Goal: Task Accomplishment & Management: Complete application form

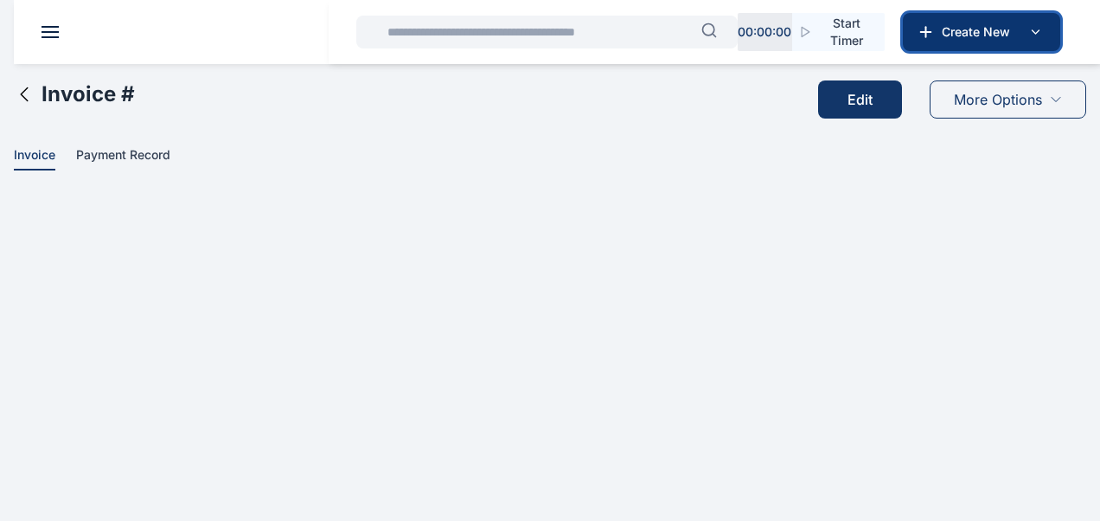
click at [930, 38] on icon at bounding box center [926, 31] width 18 height 17
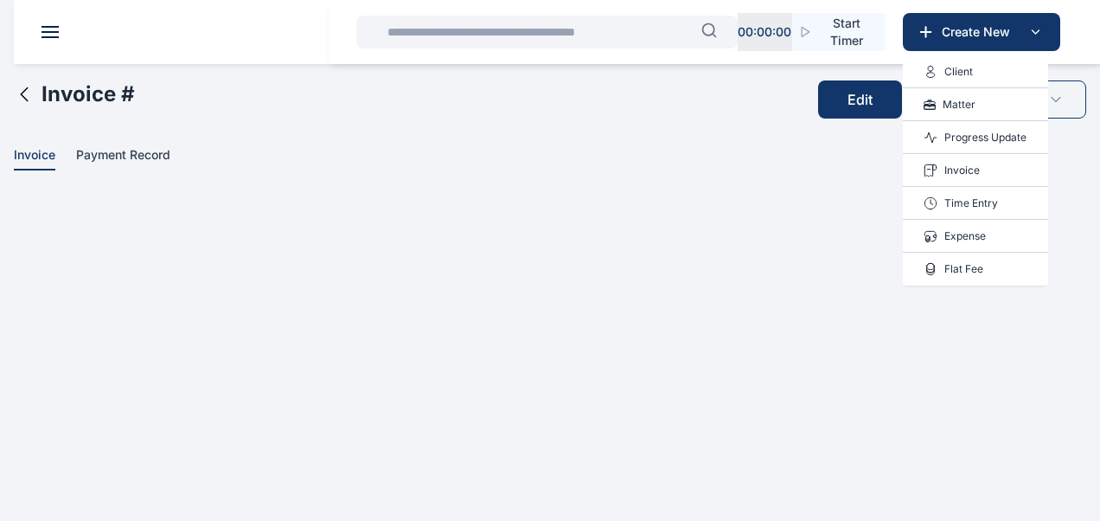
click at [999, 162] on div "Invoice" at bounding box center [975, 170] width 145 height 33
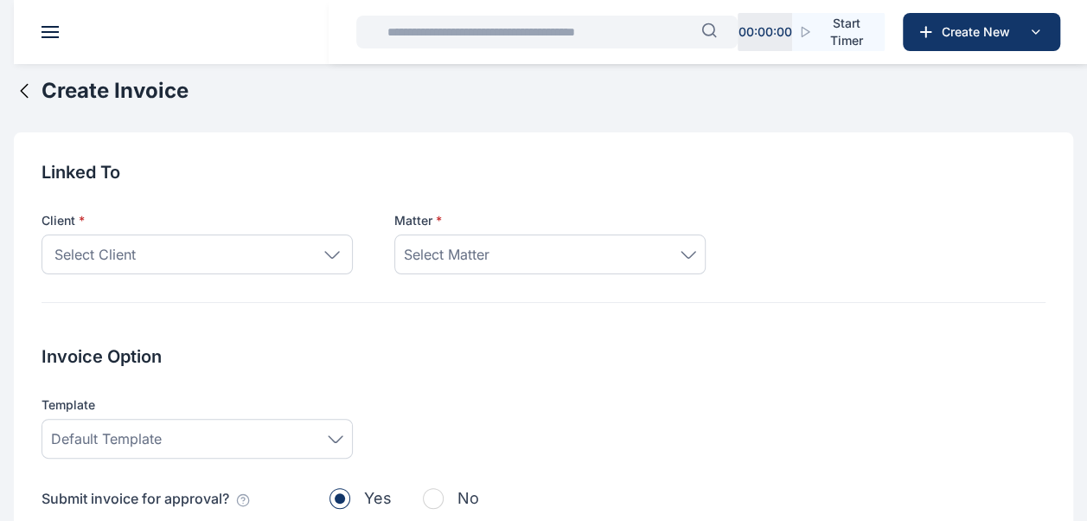
click at [335, 262] on div "Select Client" at bounding box center [197, 254] width 311 height 40
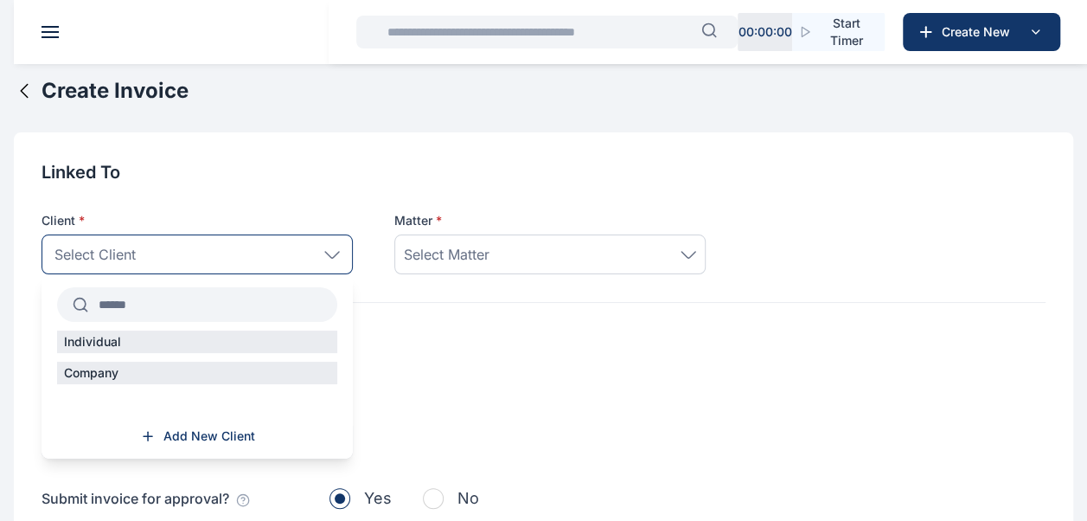
click at [184, 297] on input "text" at bounding box center [212, 304] width 249 height 31
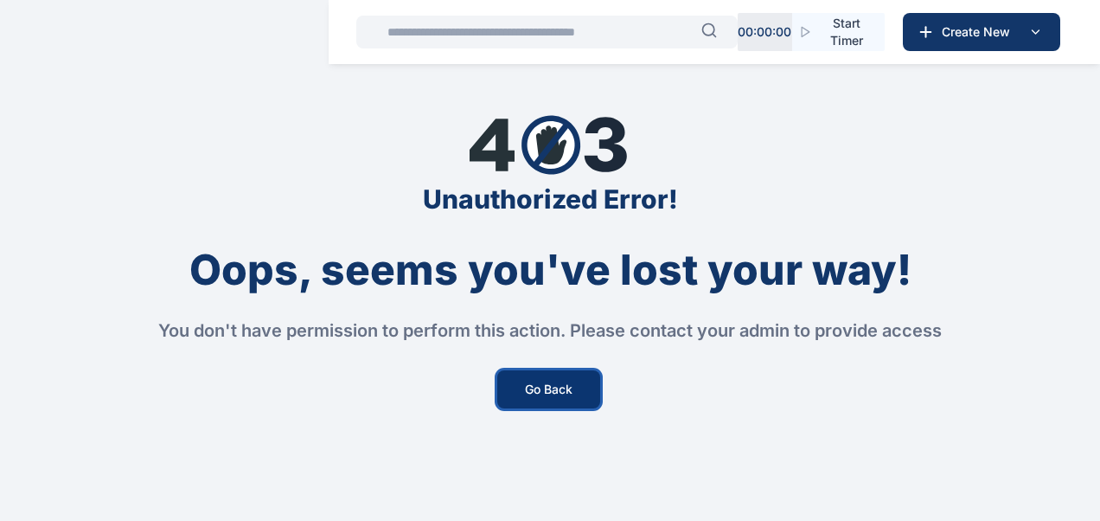
click at [580, 385] on button "Go Back" at bounding box center [548, 389] width 103 height 38
click at [570, 389] on button "Go Back" at bounding box center [548, 389] width 103 height 38
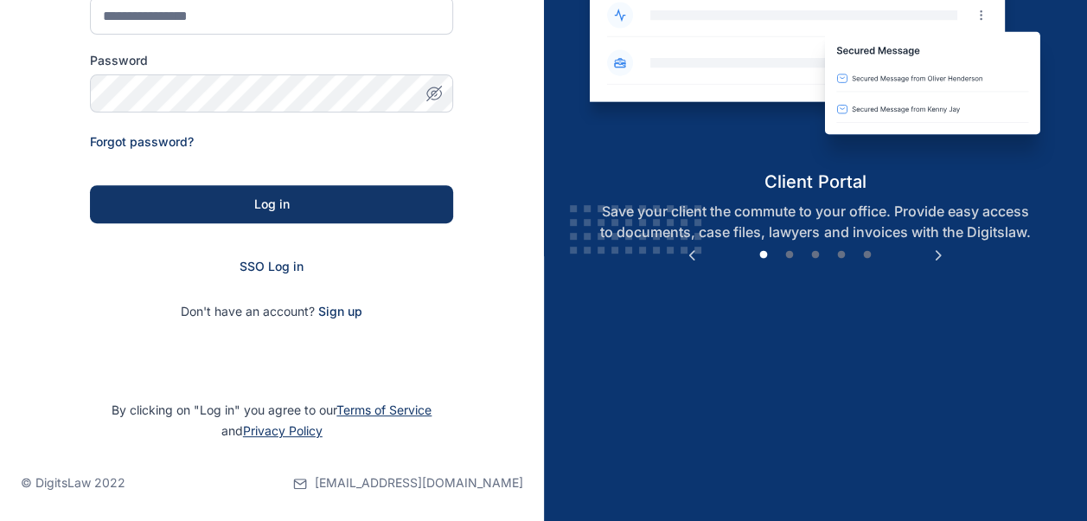
scroll to position [268, 0]
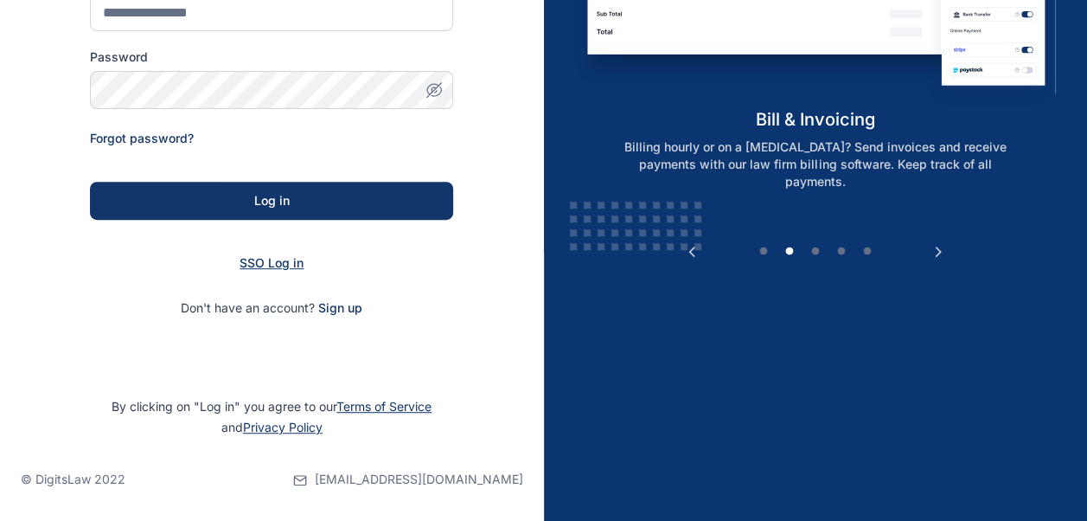
click at [292, 259] on span "SSO Log in" at bounding box center [272, 262] width 64 height 15
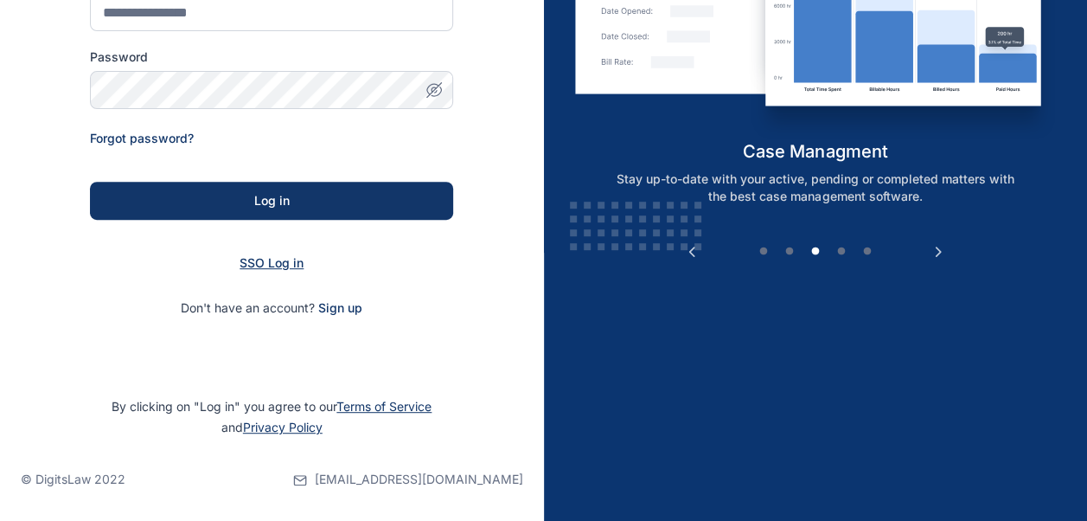
click at [298, 265] on span "SSO Log in" at bounding box center [272, 262] width 64 height 15
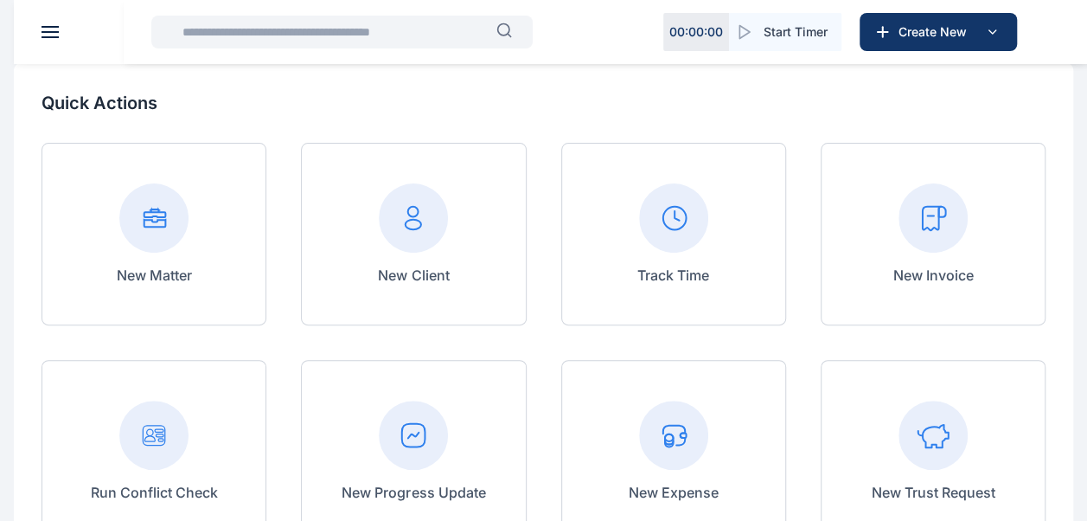
scroll to position [259, 0]
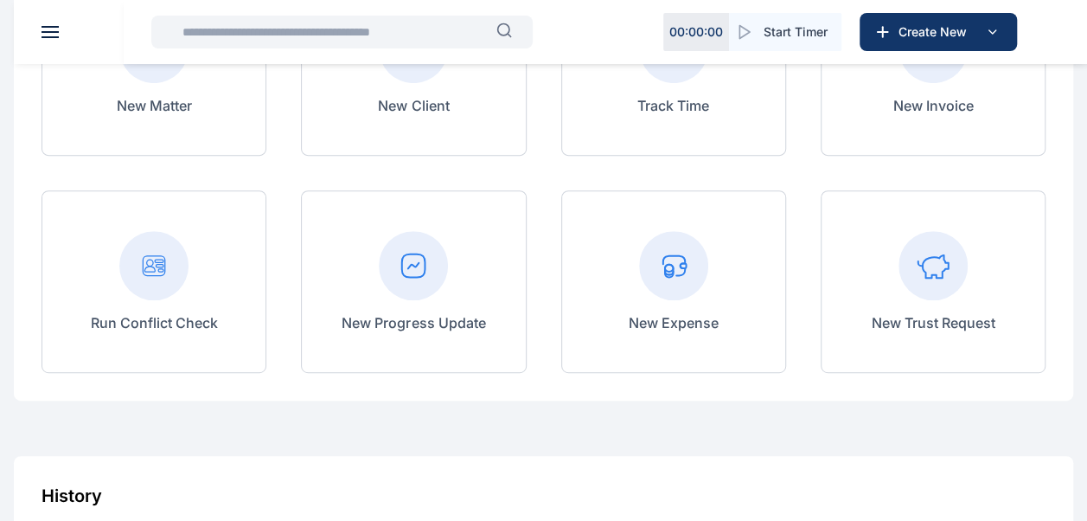
click at [932, 118] on div "New Invoice" at bounding box center [933, 64] width 225 height 182
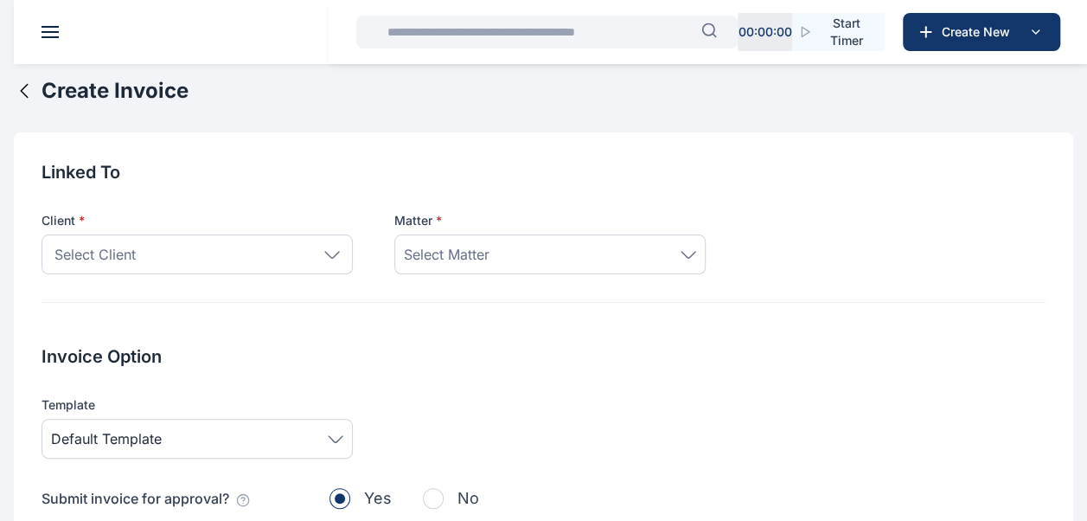
click at [335, 253] on icon at bounding box center [332, 254] width 14 height 6
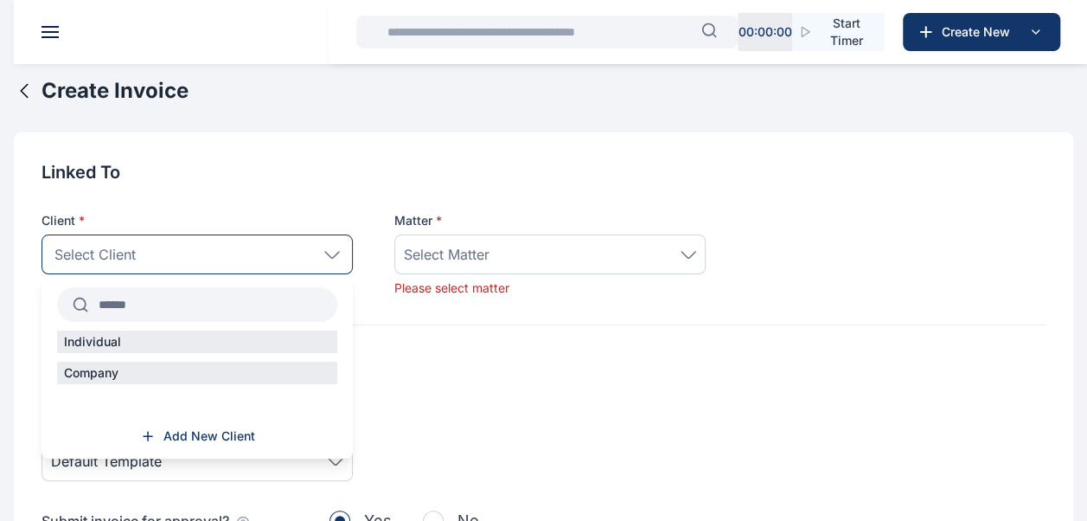
click at [295, 297] on input "text" at bounding box center [212, 304] width 249 height 31
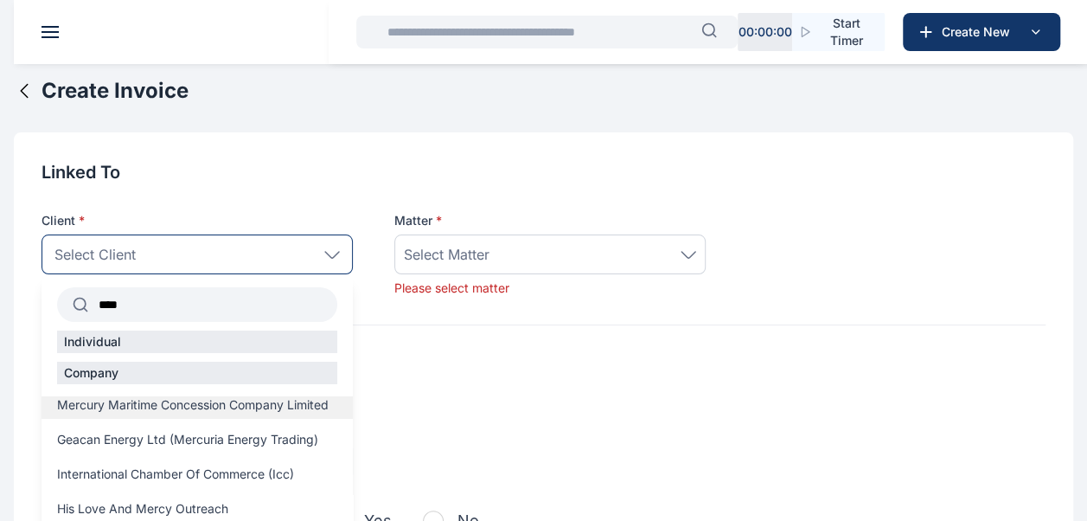
type input "****"
click at [206, 413] on span "Mercury Maritime Concession Company Limited" at bounding box center [192, 404] width 271 height 17
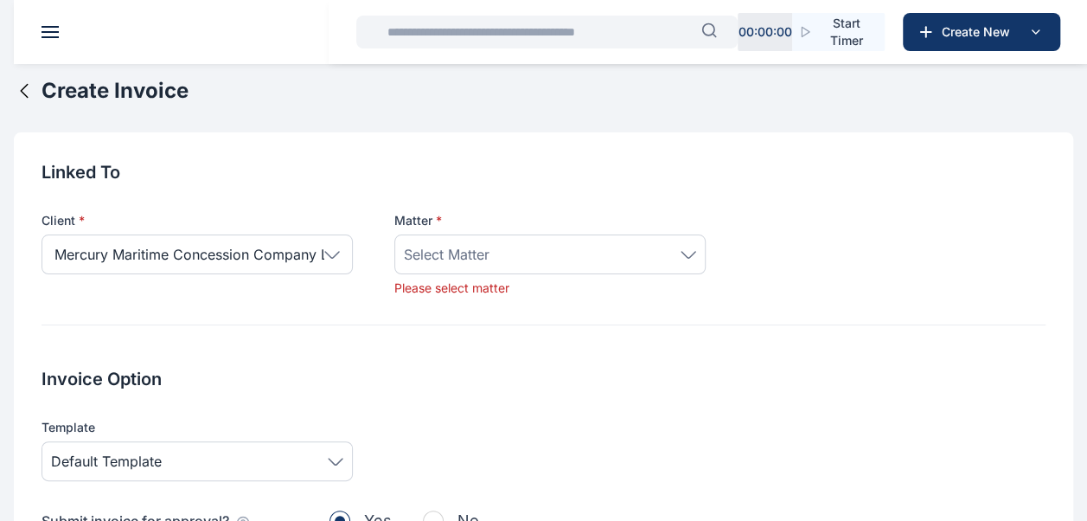
click at [648, 255] on div "Select Matter" at bounding box center [550, 254] width 292 height 21
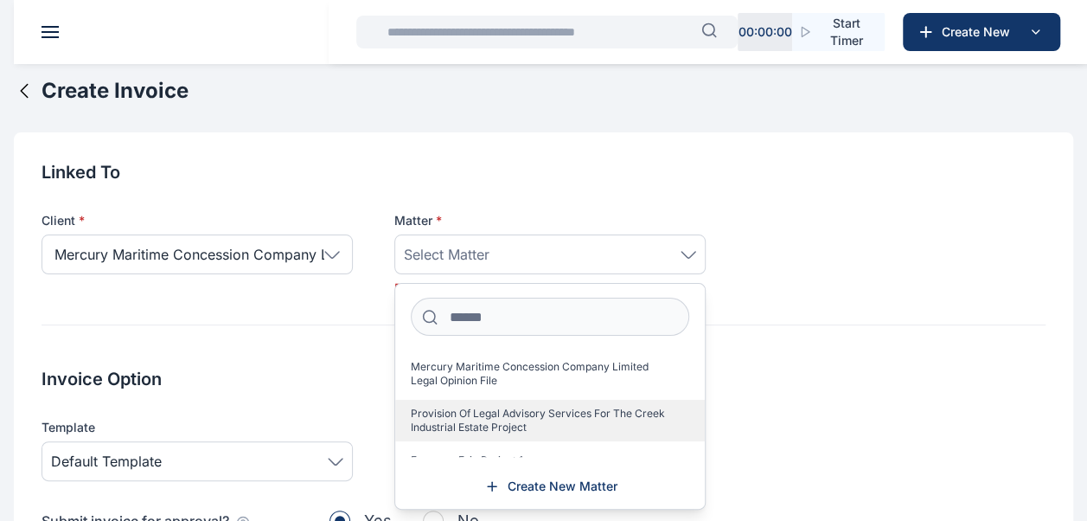
scroll to position [55, 0]
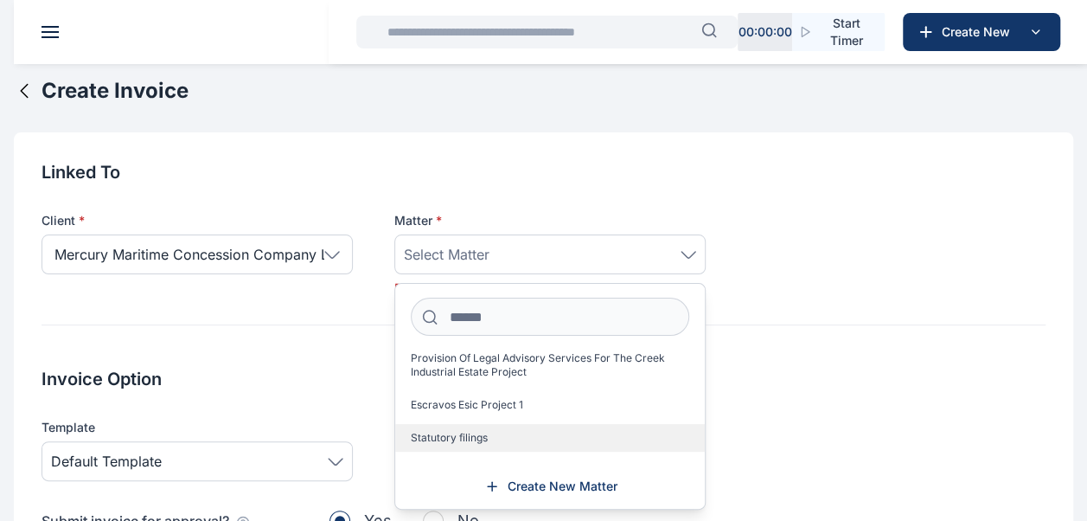
click at [503, 429] on label "Statutory filings" at bounding box center [550, 438] width 310 height 28
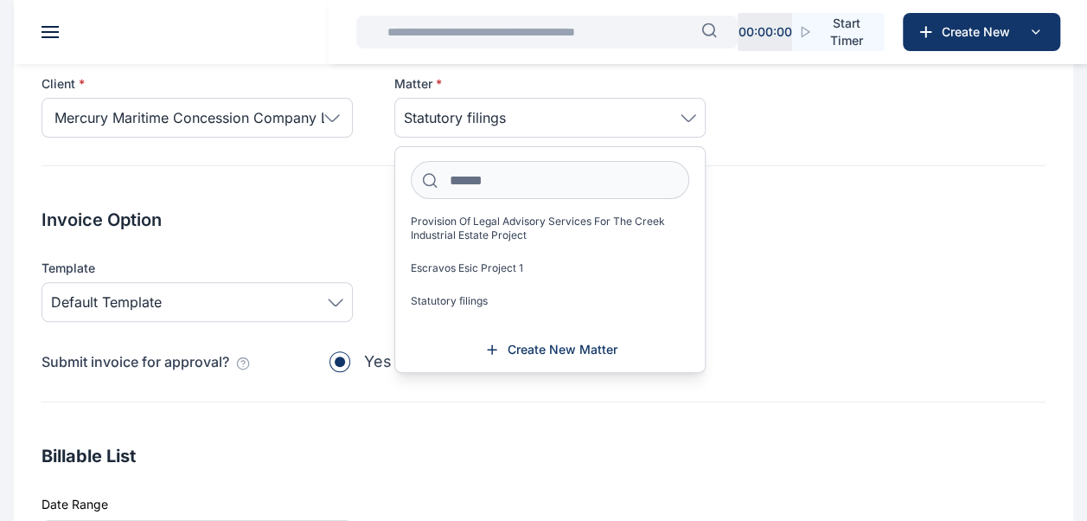
scroll to position [173, 0]
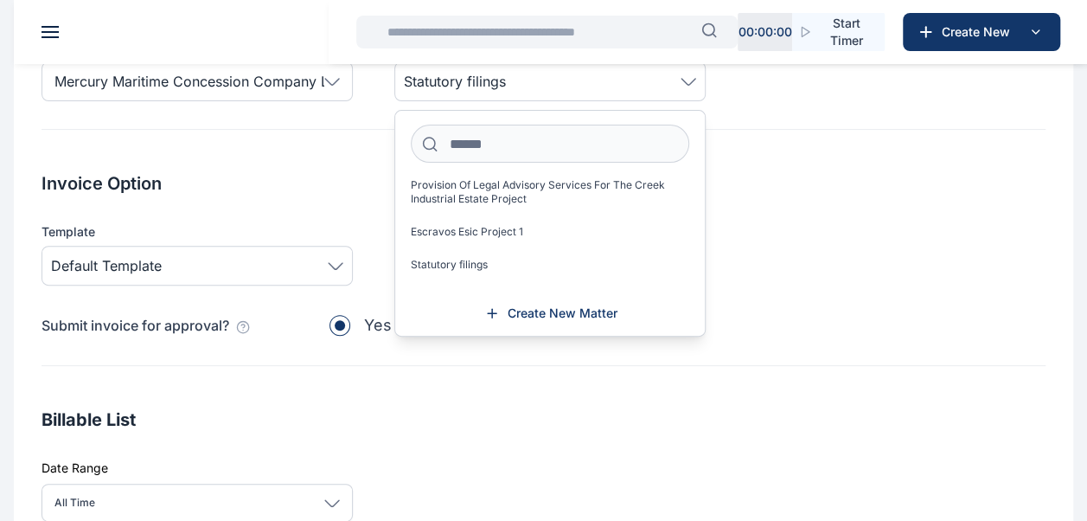
click at [327, 161] on div "Linked To Client * Mercury Maritime Concession Company Limited **** Individual …" at bounding box center [543, 432] width 1059 height 947
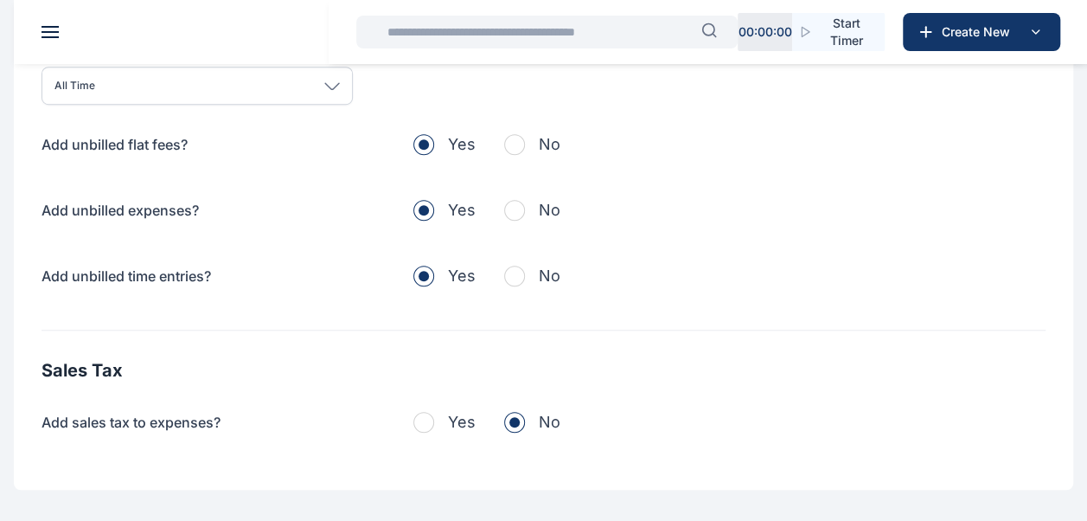
scroll to position [605, 0]
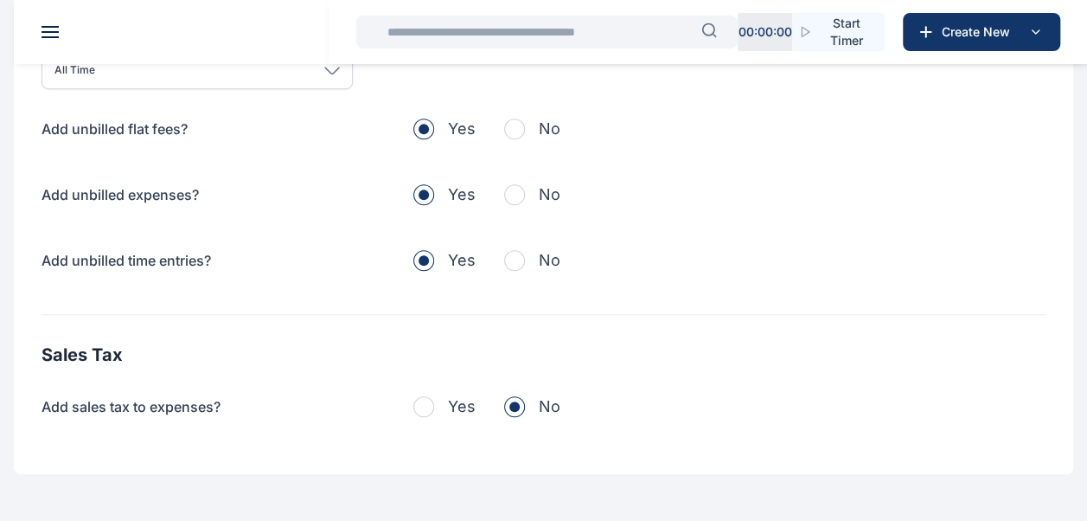
click at [522, 121] on span "button" at bounding box center [514, 128] width 21 height 21
click at [517, 208] on div "Add unbilled flat fees? Yes No Add unbilled expenses? Yes No Add unbilled time …" at bounding box center [544, 195] width 1004 height 156
click at [521, 197] on span "button" at bounding box center [514, 194] width 21 height 21
click at [521, 251] on span "button" at bounding box center [514, 260] width 21 height 21
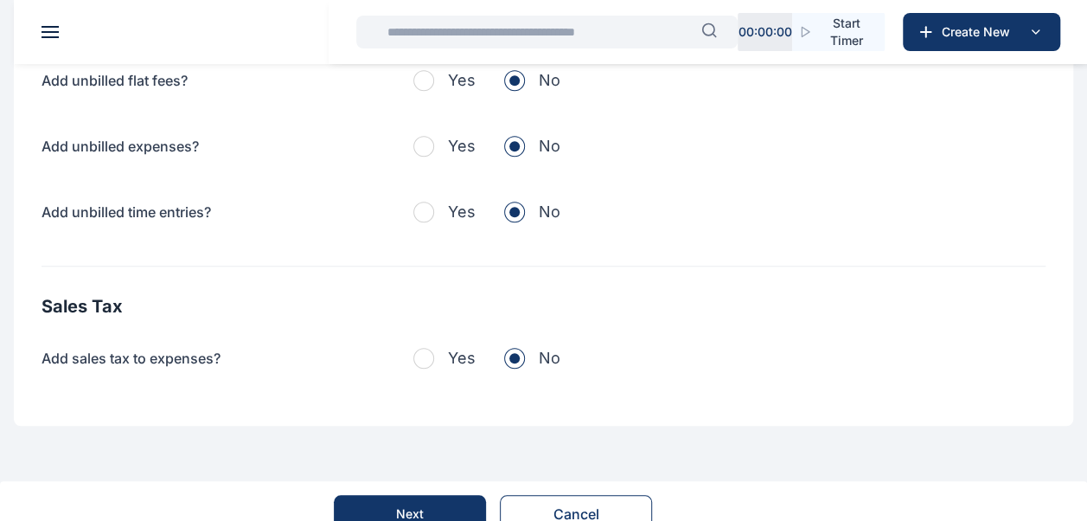
scroll to position [678, 0]
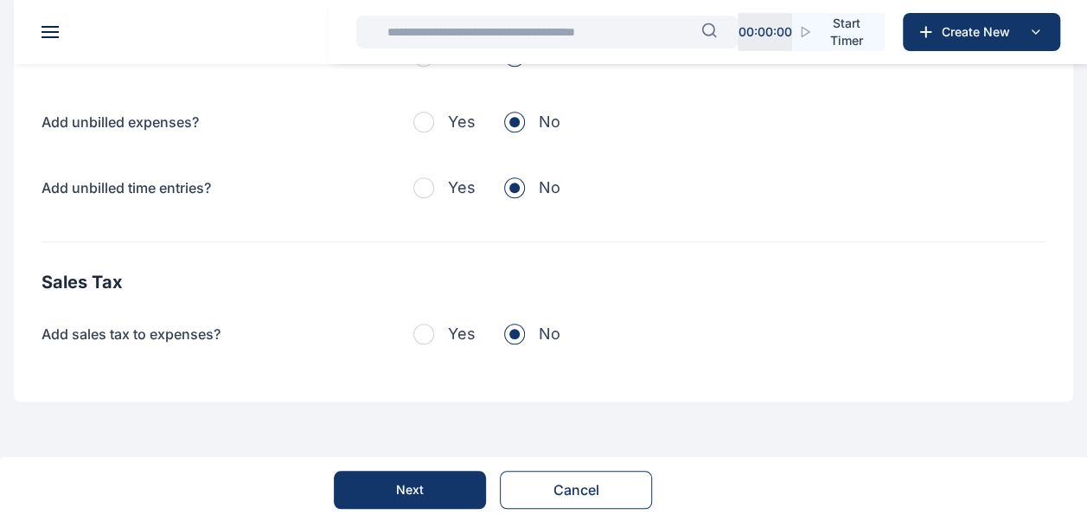
click at [422, 501] on button "Next" at bounding box center [410, 489] width 152 height 38
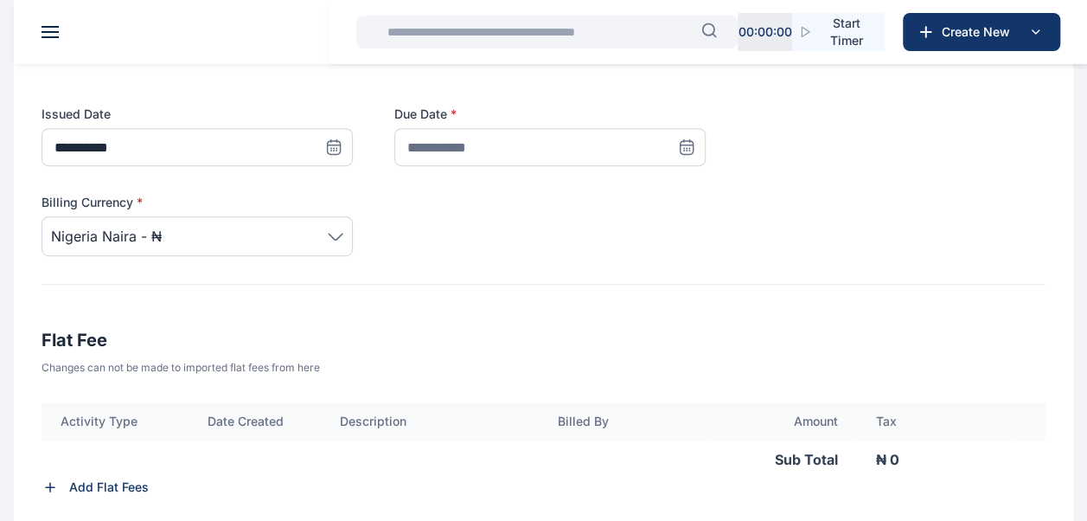
scroll to position [246, 0]
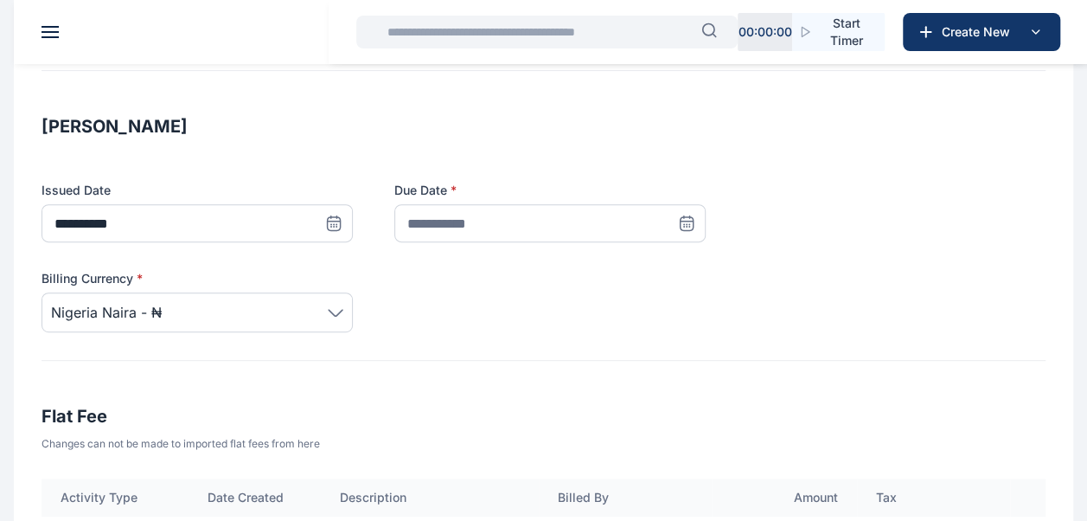
click at [342, 227] on icon at bounding box center [333, 222] width 17 height 17
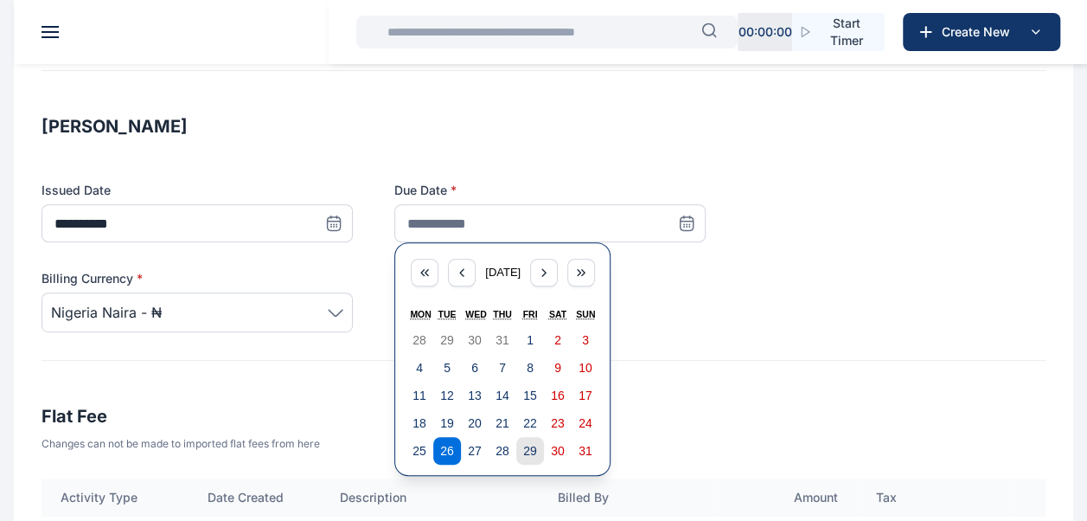
click at [530, 457] on button "29" at bounding box center [530, 451] width 28 height 28
type input "**********"
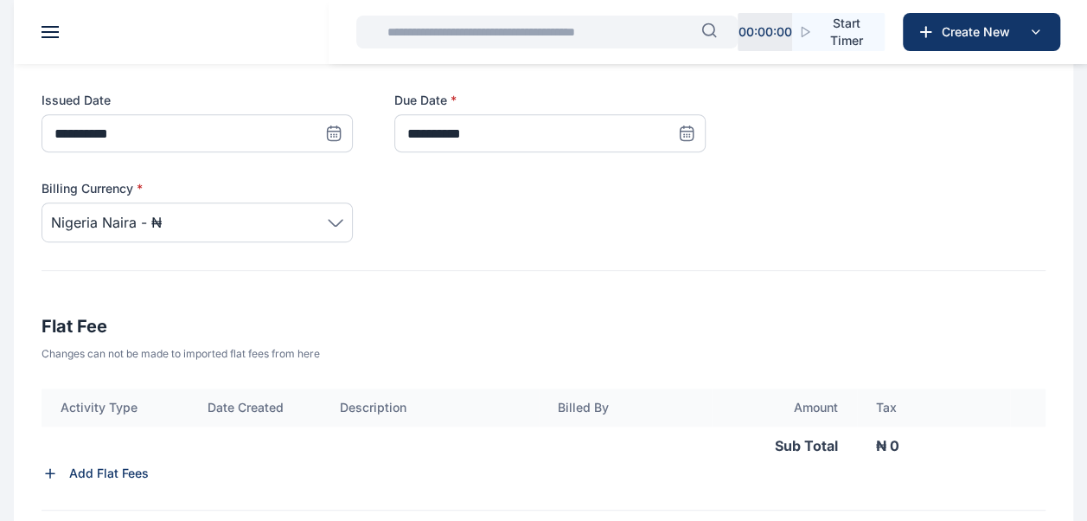
scroll to position [505, 0]
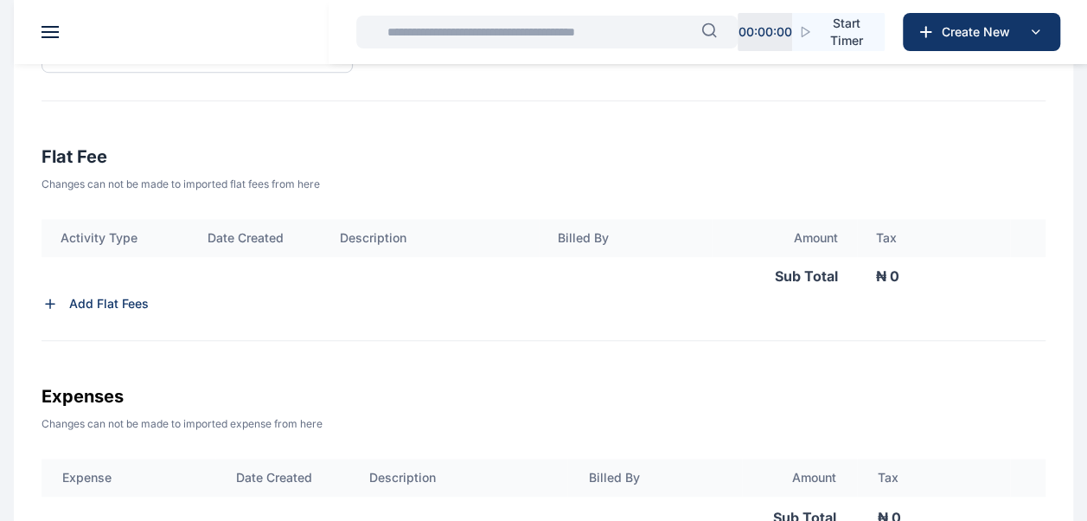
click at [145, 303] on p "Add Flat Fees" at bounding box center [109, 303] width 80 height 17
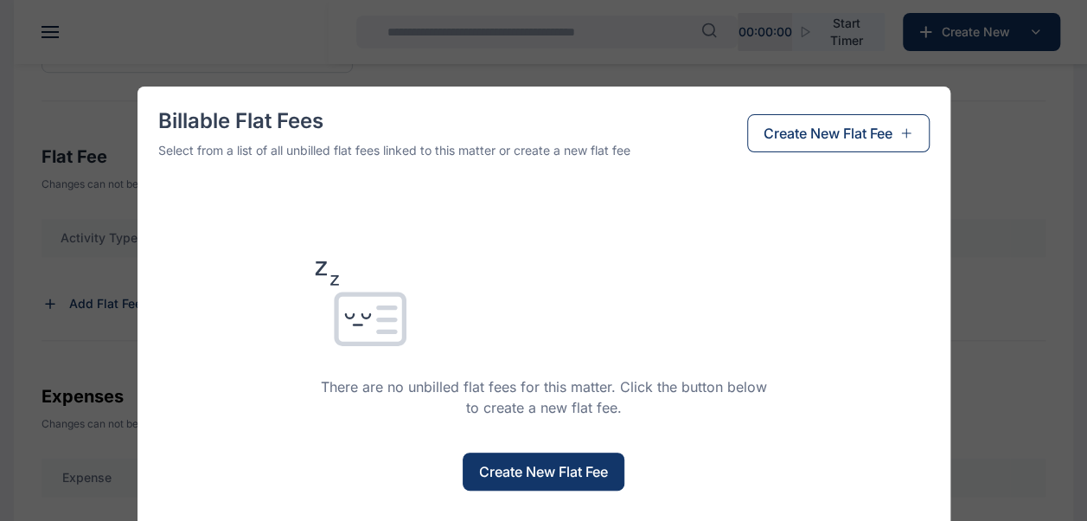
click at [591, 470] on span "Create New Flat Fee" at bounding box center [543, 471] width 129 height 21
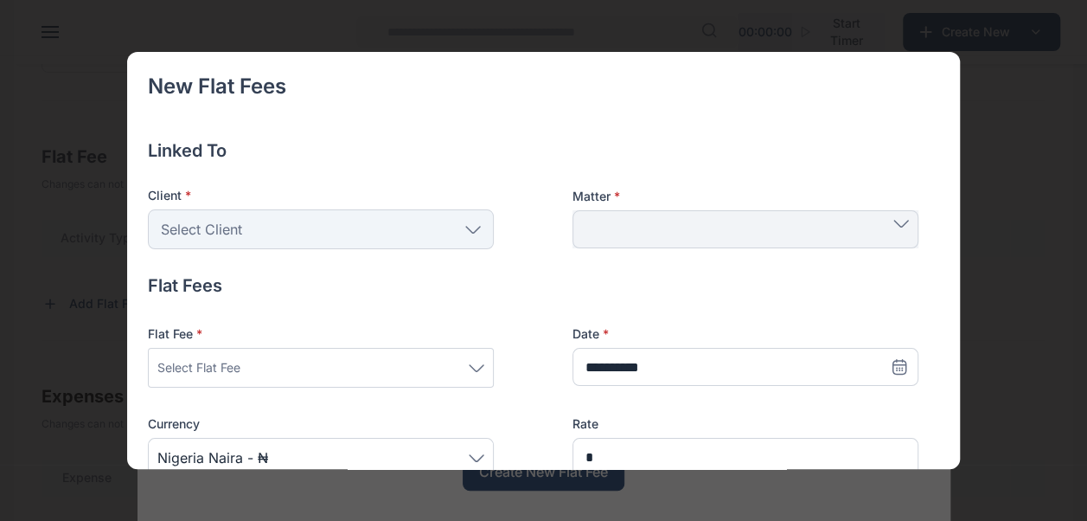
click at [476, 230] on icon at bounding box center [473, 230] width 16 height 8
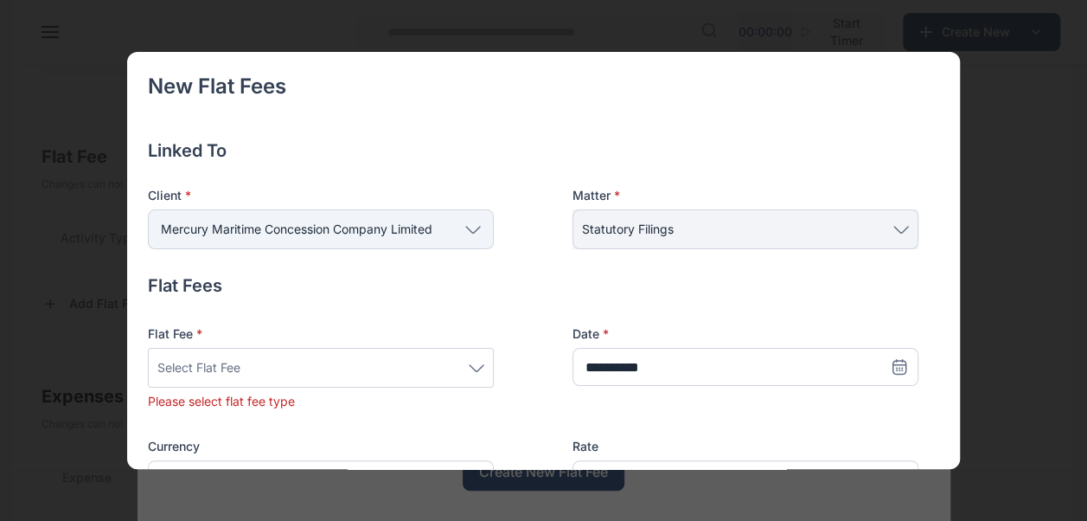
scroll to position [173, 0]
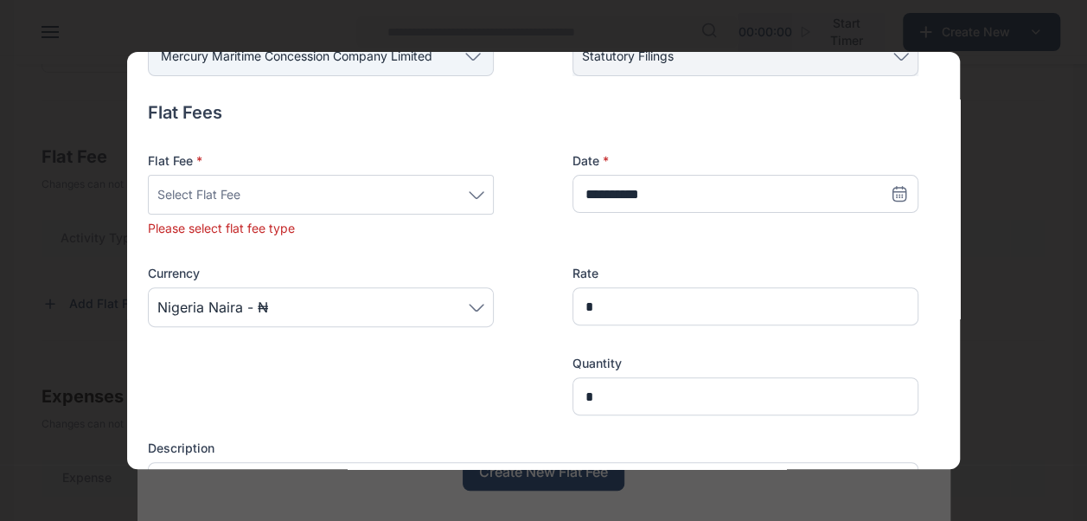
click at [475, 191] on icon at bounding box center [477, 195] width 16 height 8
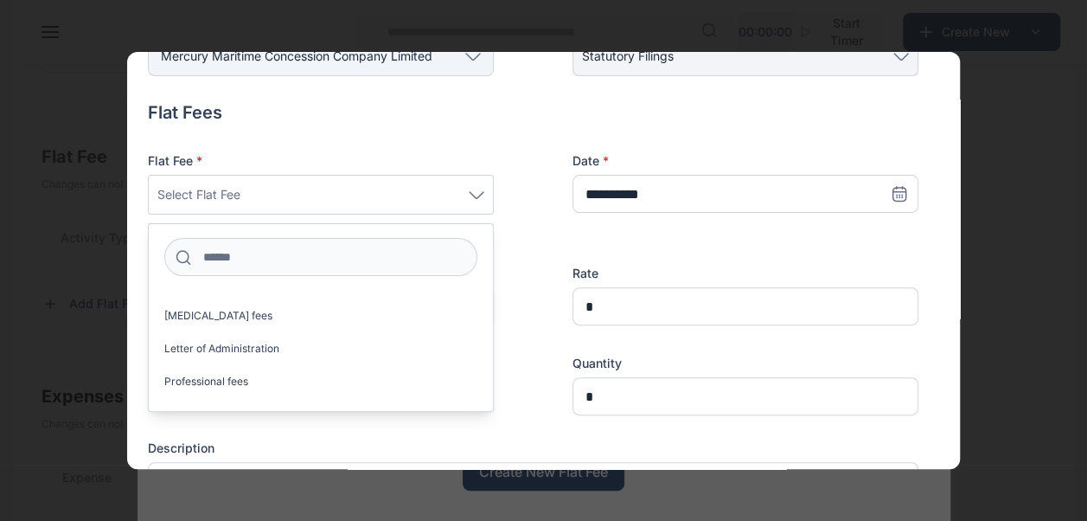
scroll to position [1572, 0]
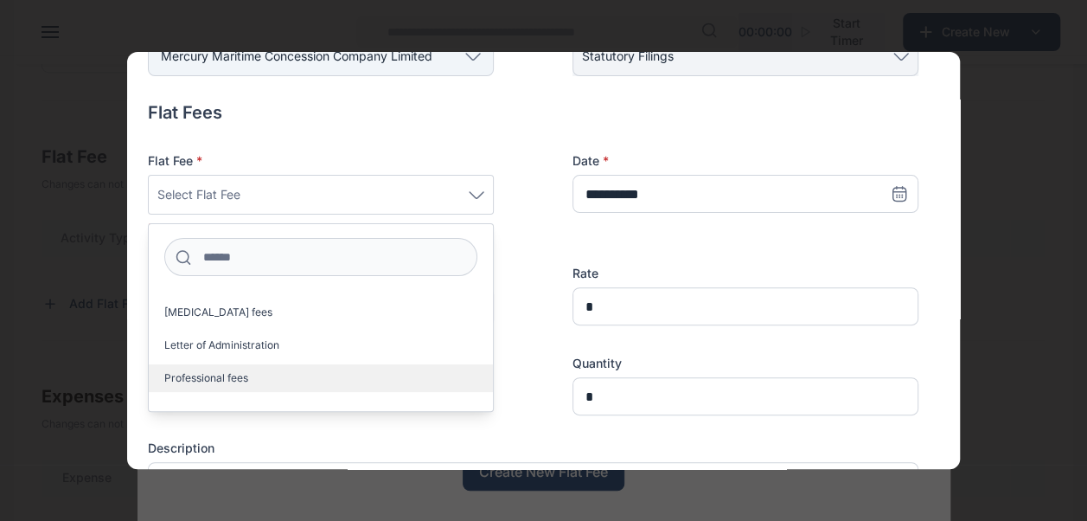
click at [431, 386] on label "Professional fees" at bounding box center [321, 378] width 344 height 28
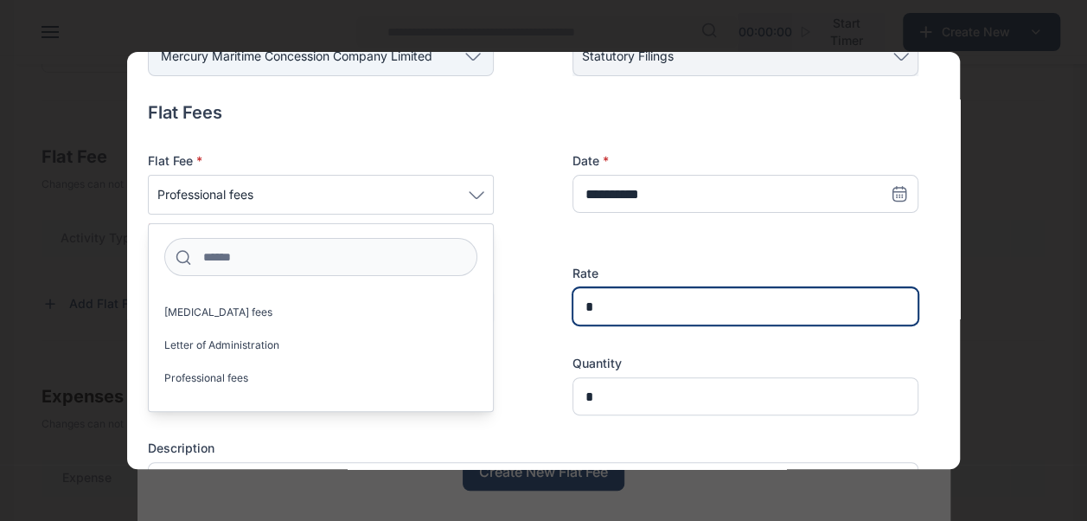
click at [650, 300] on input "*" at bounding box center [745, 306] width 346 height 38
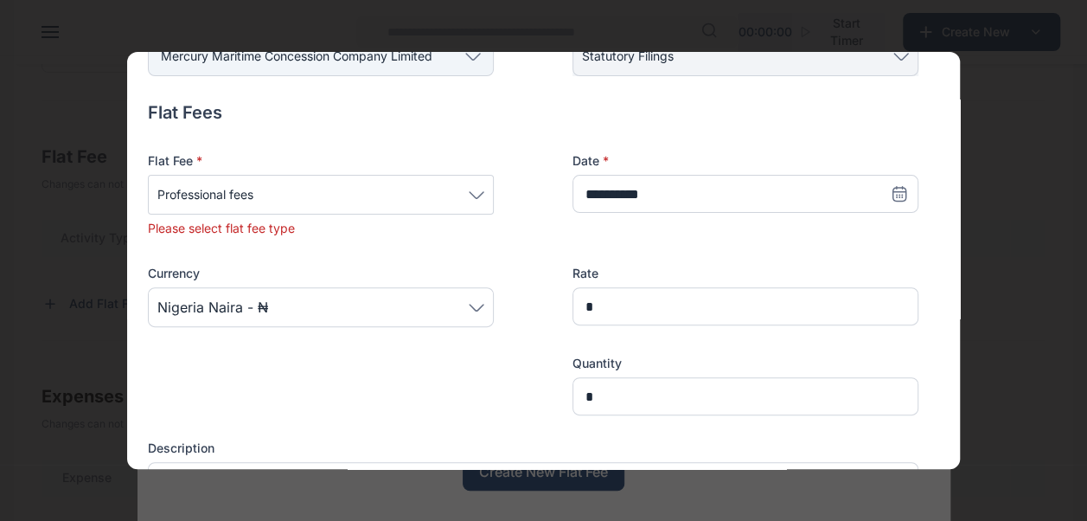
click at [484, 197] on div "Professional fees" at bounding box center [321, 195] width 346 height 40
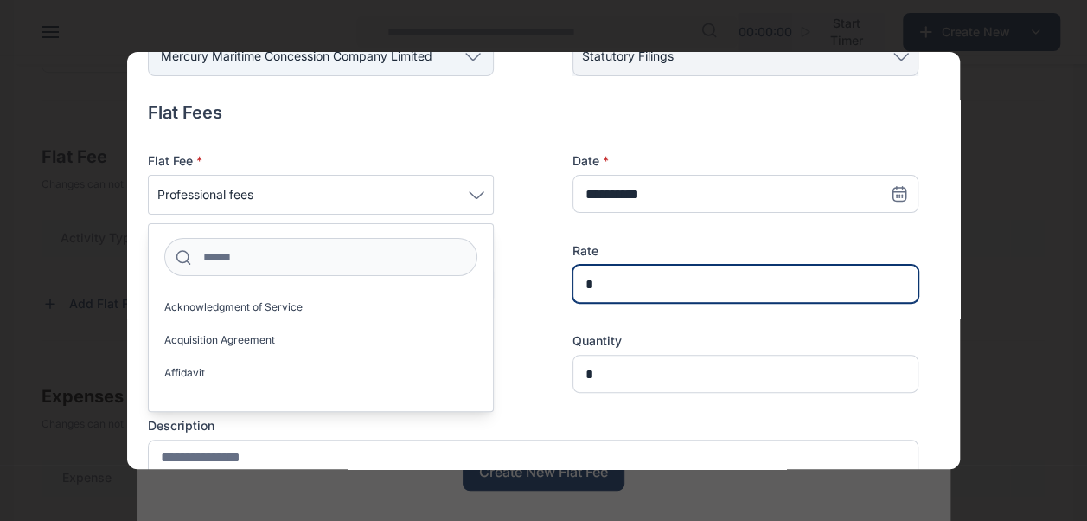
click at [611, 278] on input "*" at bounding box center [745, 284] width 346 height 38
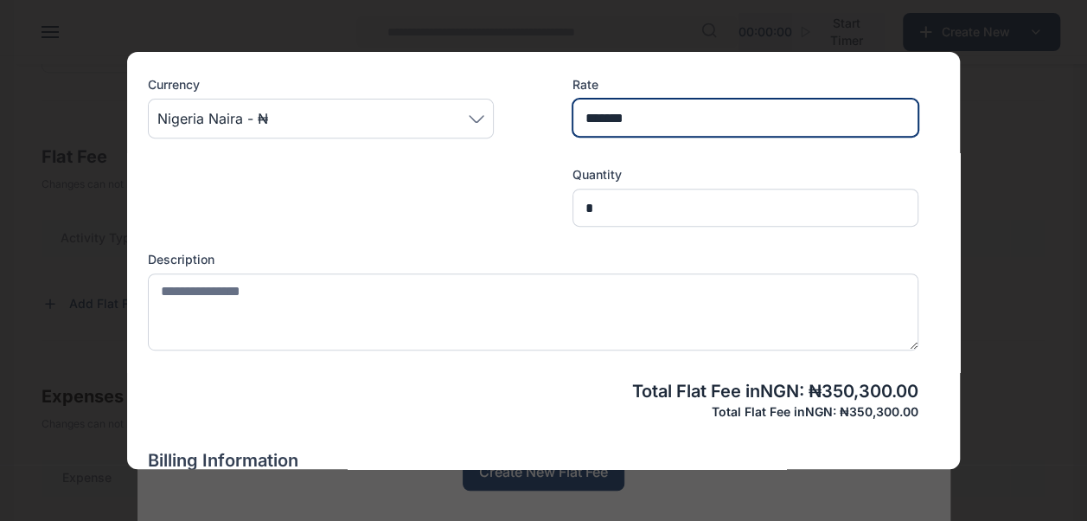
scroll to position [432, 0]
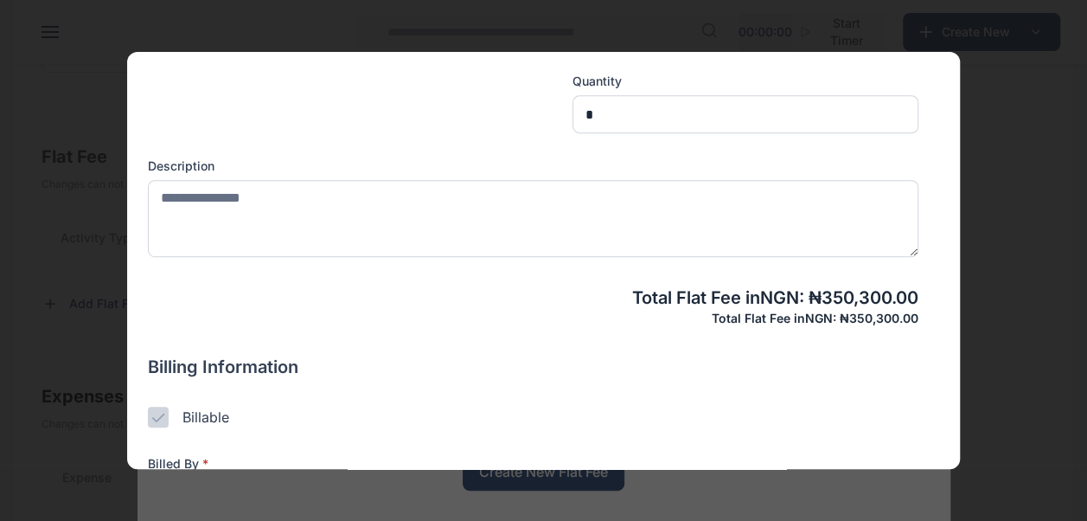
type input "*******"
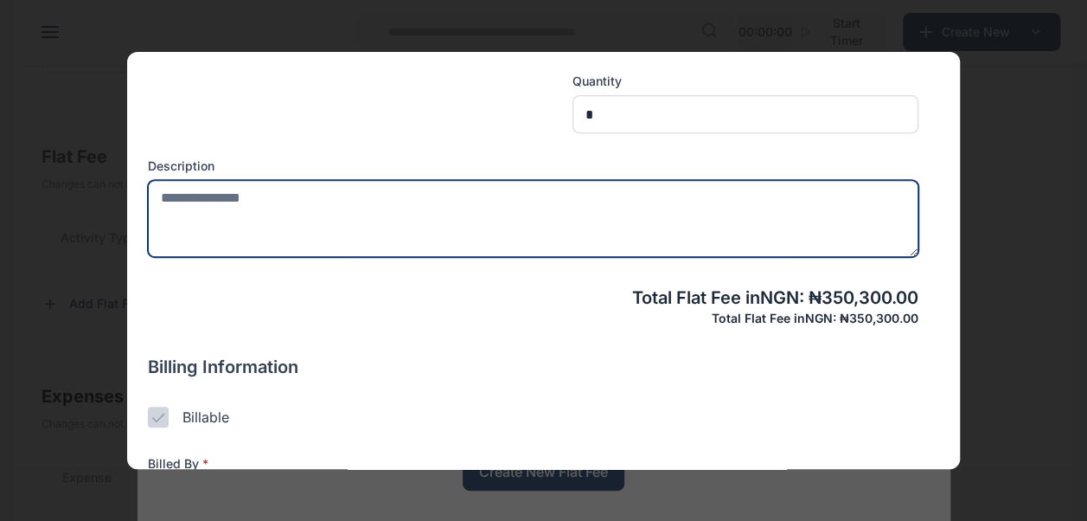
drag, startPoint x: 790, startPoint y: 205, endPoint x: 813, endPoint y: 196, distance: 24.1
click at [792, 207] on textarea at bounding box center [533, 218] width 770 height 77
type textarea "*"
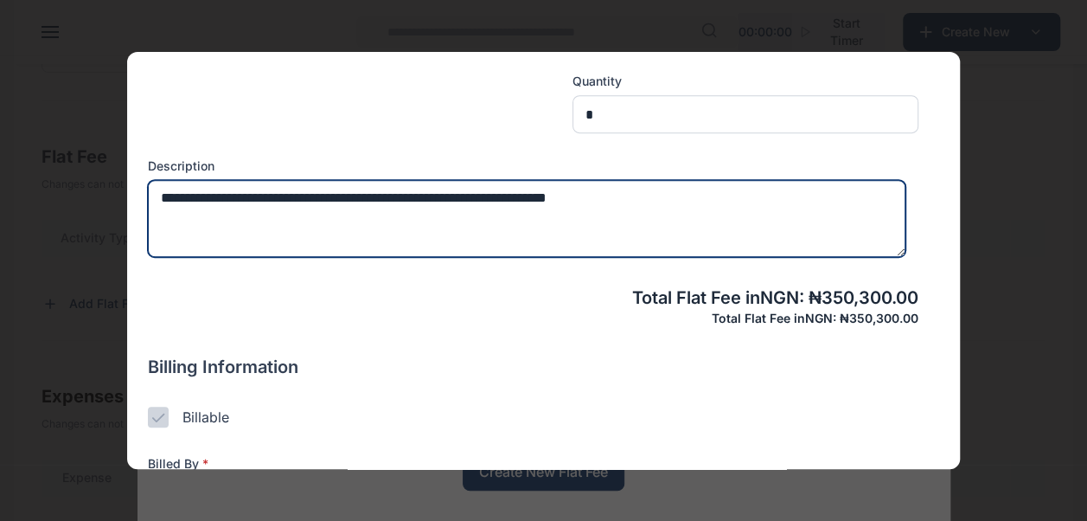
type textarea "**********"
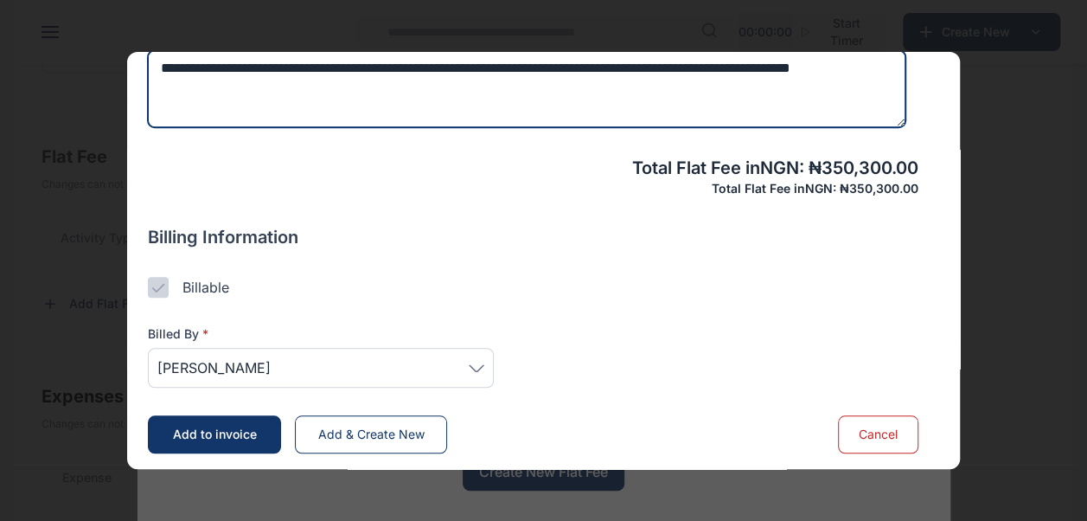
scroll to position [565, 0]
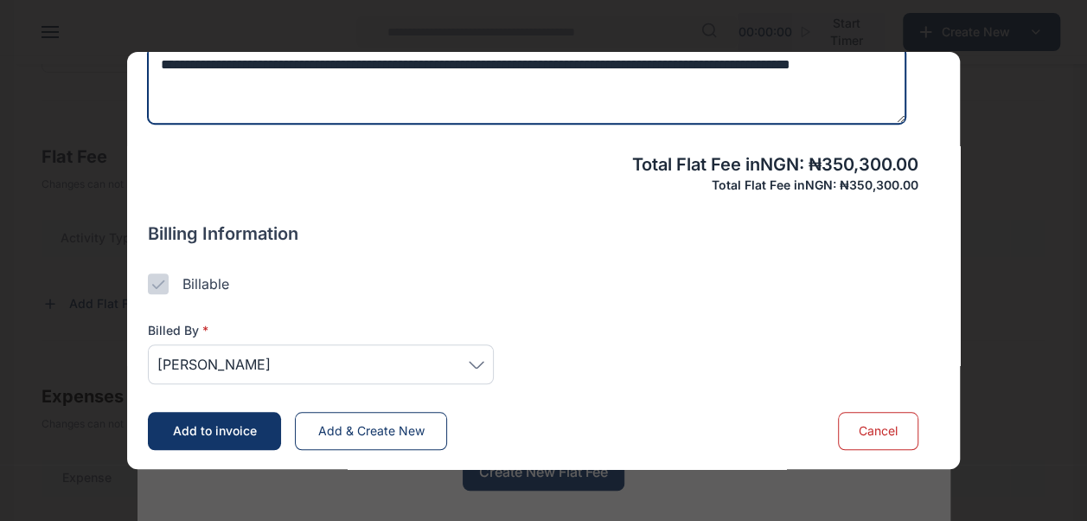
type textarea "**********"
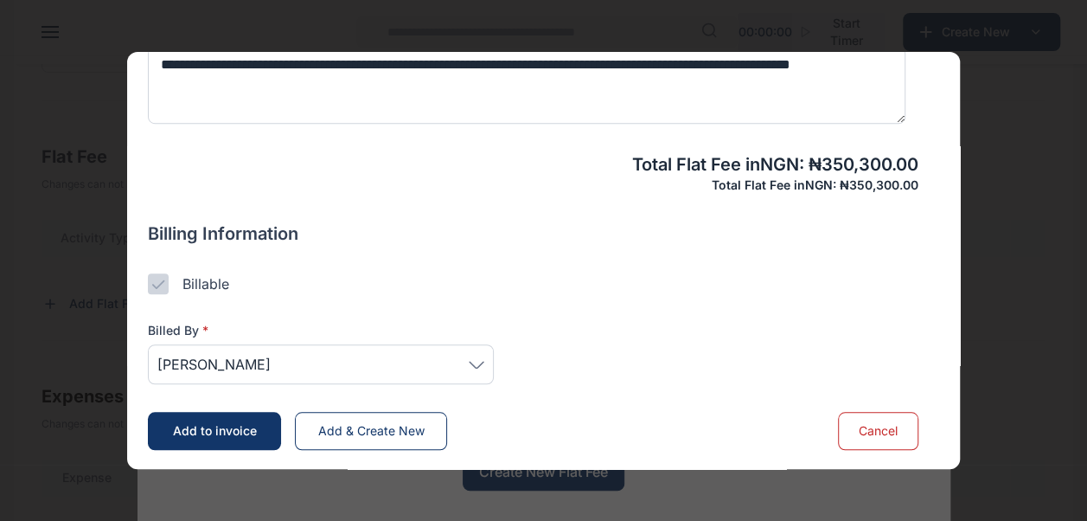
click at [486, 359] on div "[PERSON_NAME]" at bounding box center [321, 364] width 346 height 40
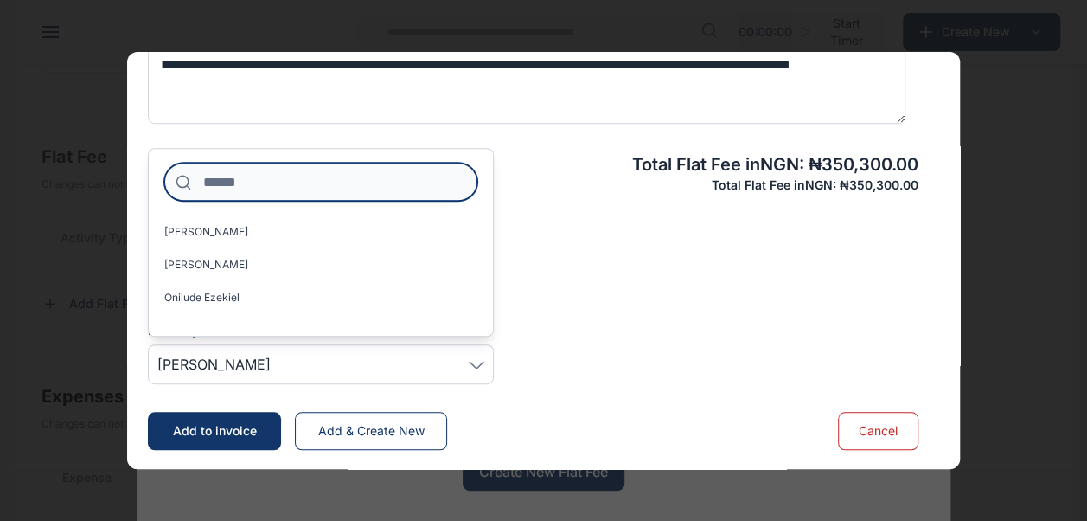
click at [418, 170] on input at bounding box center [320, 182] width 313 height 38
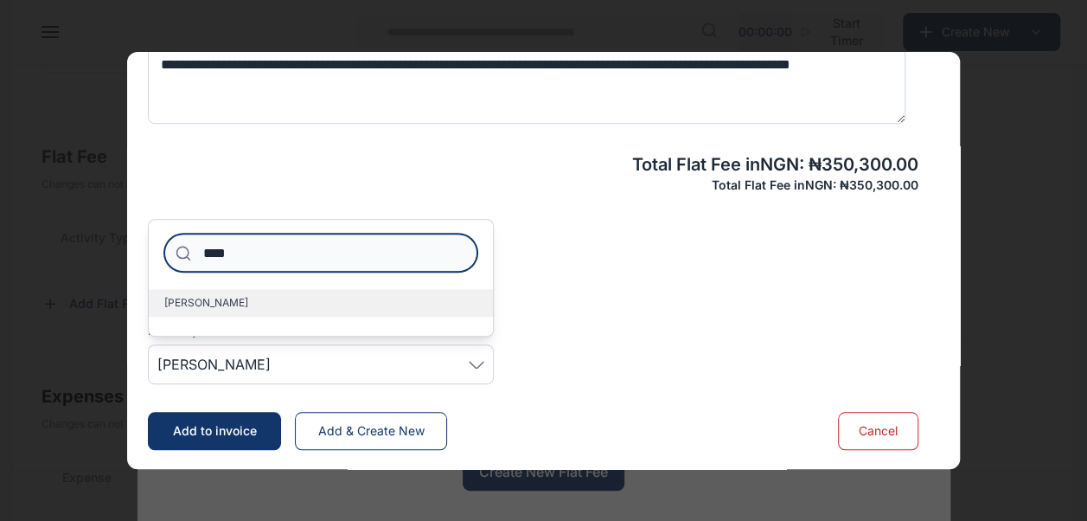
type input "****"
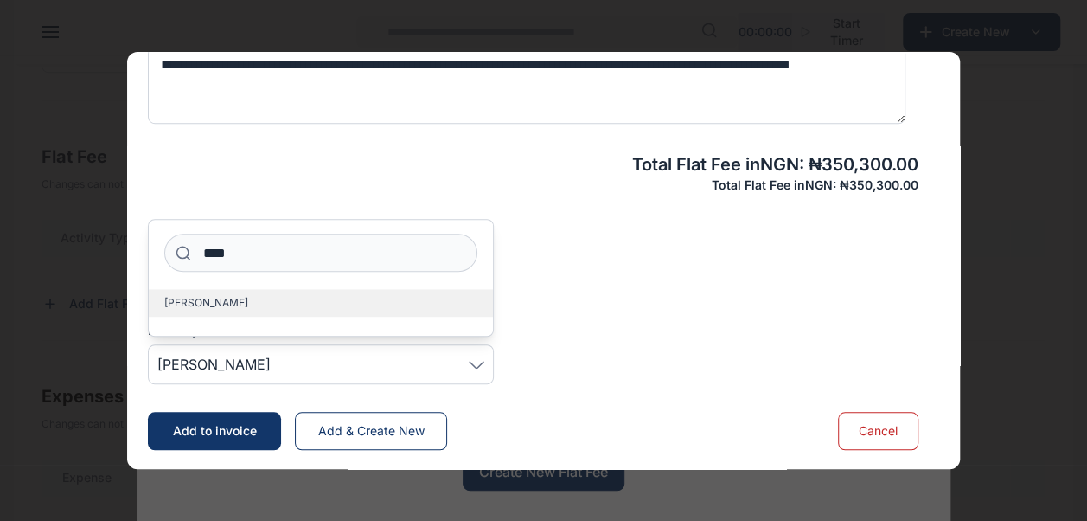
click at [361, 315] on label "Abdulsalam Halimat" at bounding box center [321, 303] width 344 height 28
click at [649, 273] on div "Billable" at bounding box center [533, 283] width 770 height 21
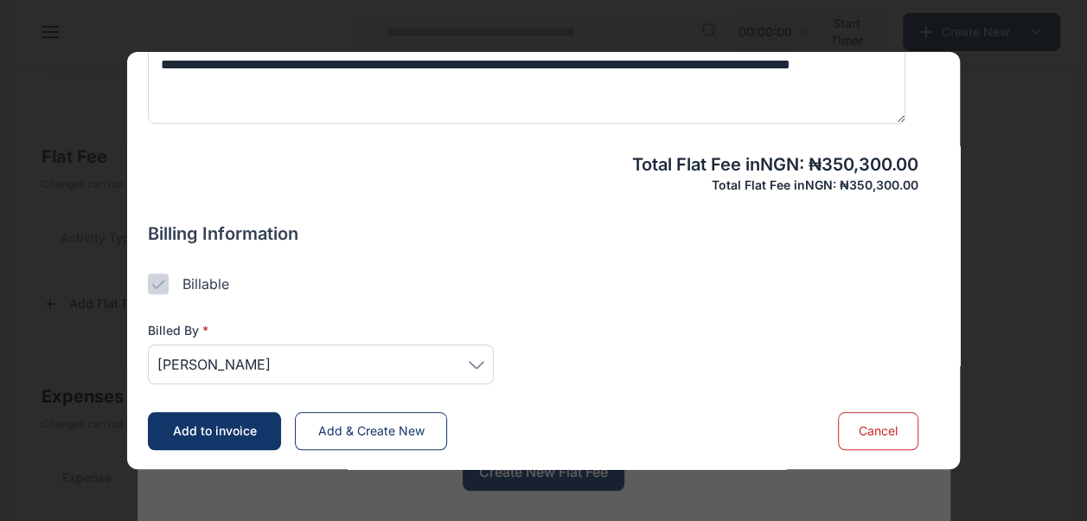
click at [244, 434] on span "Add to invoice" at bounding box center [215, 430] width 84 height 15
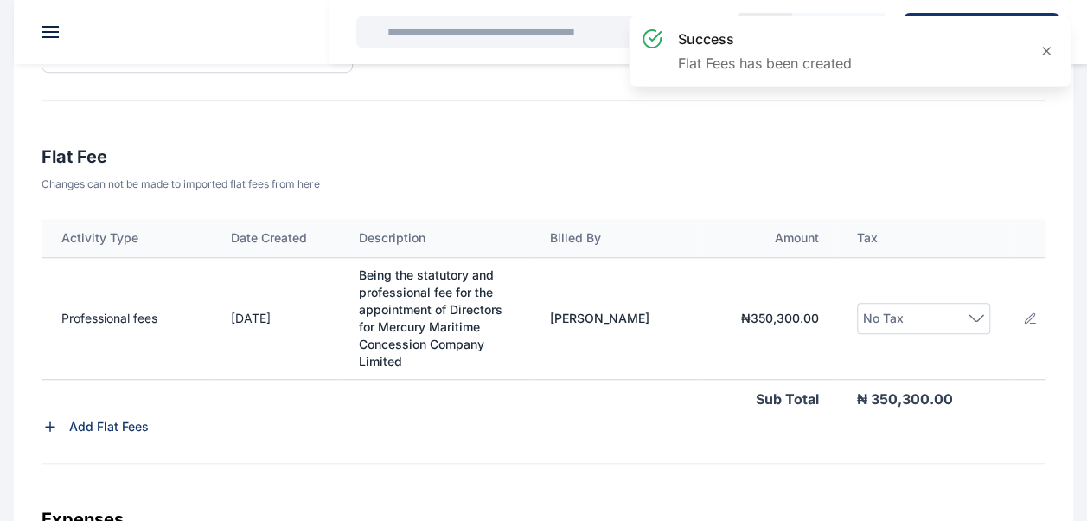
click at [982, 316] on icon at bounding box center [976, 318] width 16 height 8
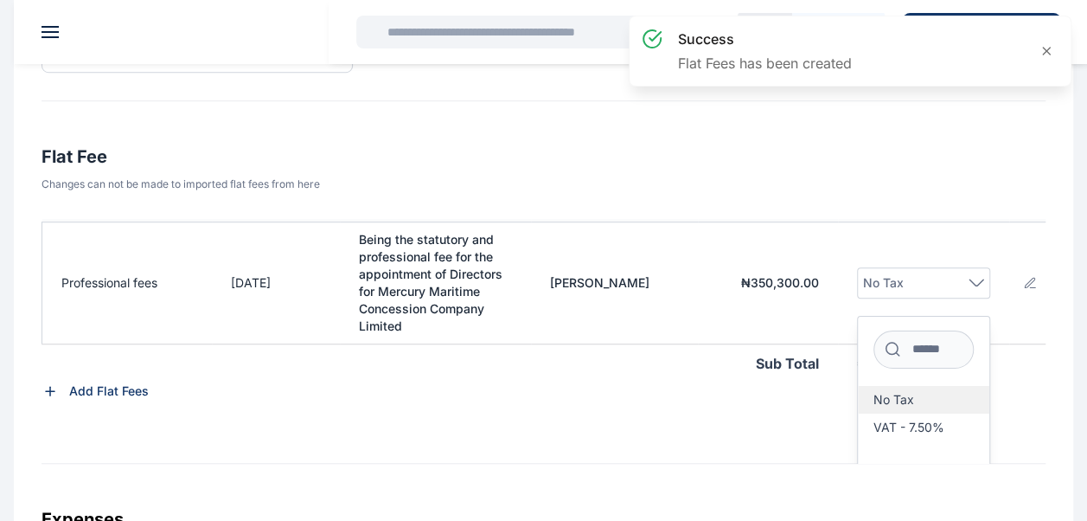
scroll to position [66, 0]
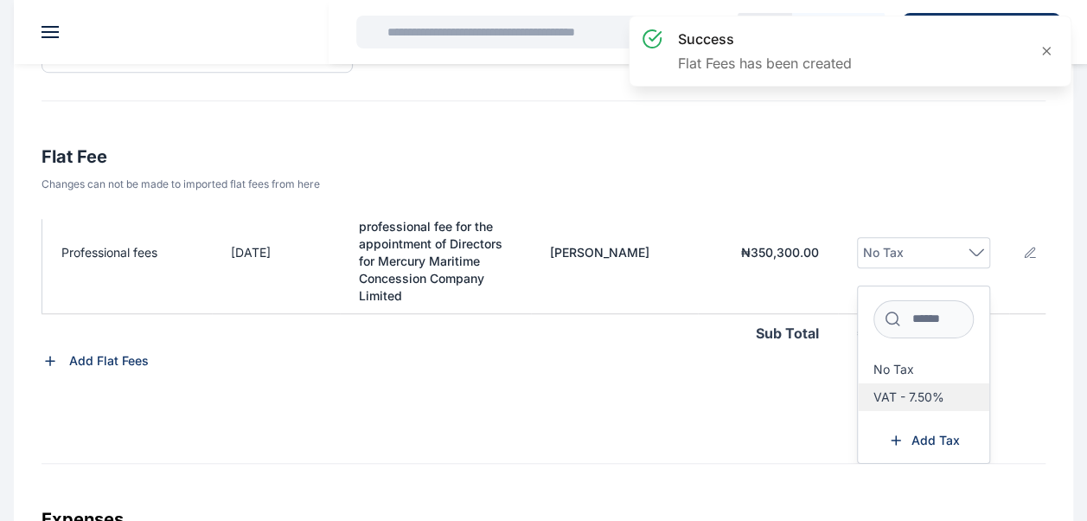
click at [908, 403] on label "VAT - 7.50%" at bounding box center [924, 397] width 132 height 28
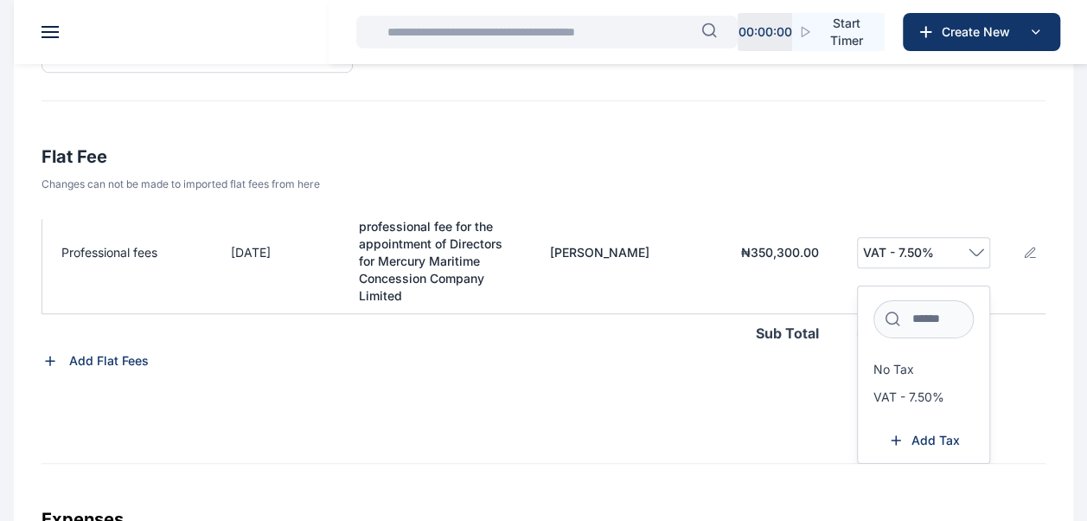
click at [735, 399] on div "Activity Type Date Created Description Billed By Amount Tax Professional fees 2…" at bounding box center [544, 341] width 1004 height 245
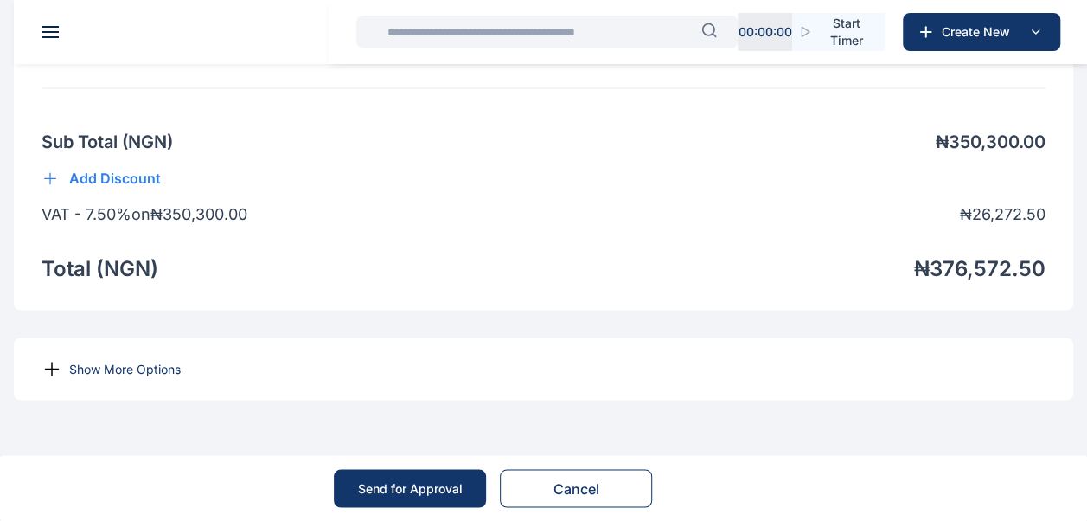
scroll to position [1416, 0]
click at [102, 372] on p "Show More Options" at bounding box center [125, 368] width 112 height 17
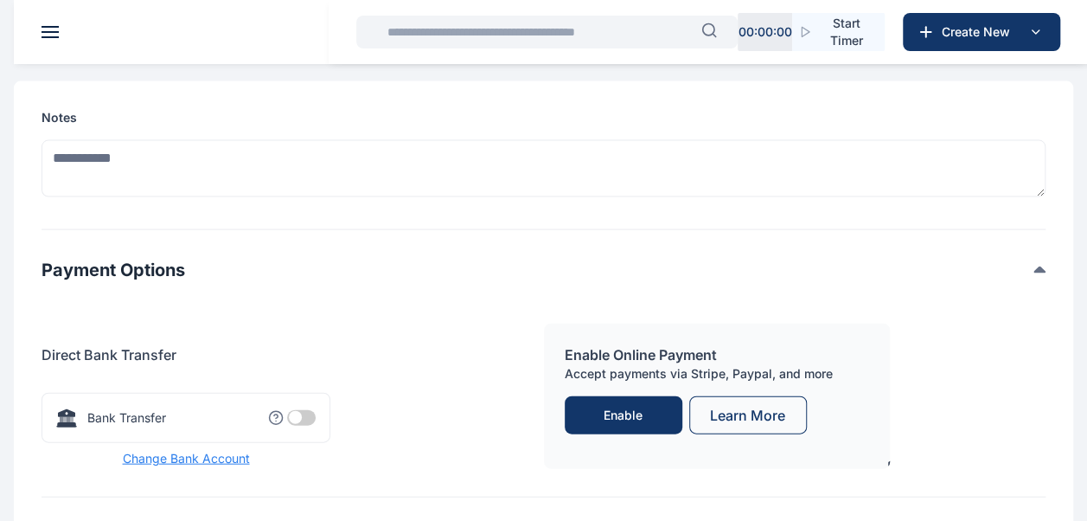
scroll to position [1762, 0]
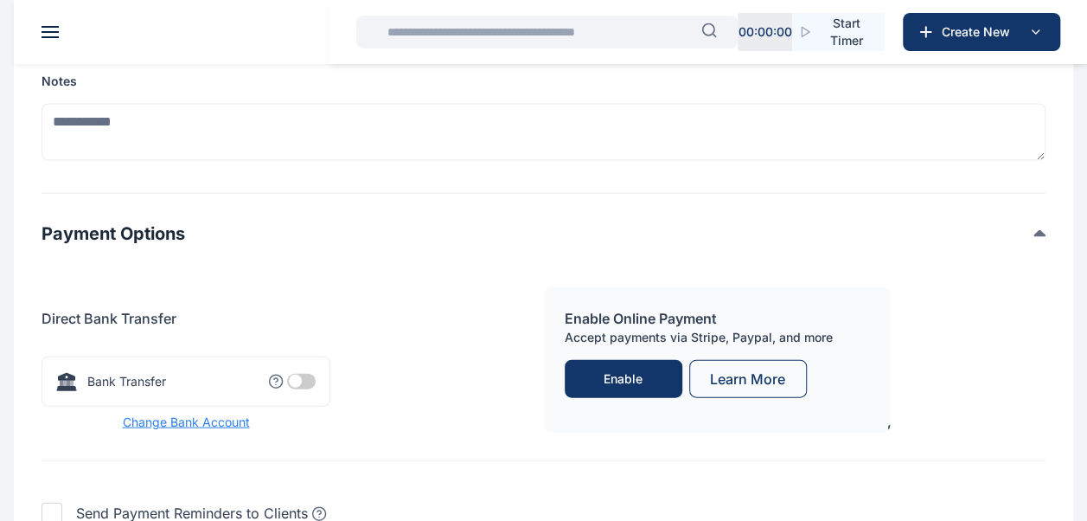
click at [296, 389] on span at bounding box center [301, 382] width 29 height 16
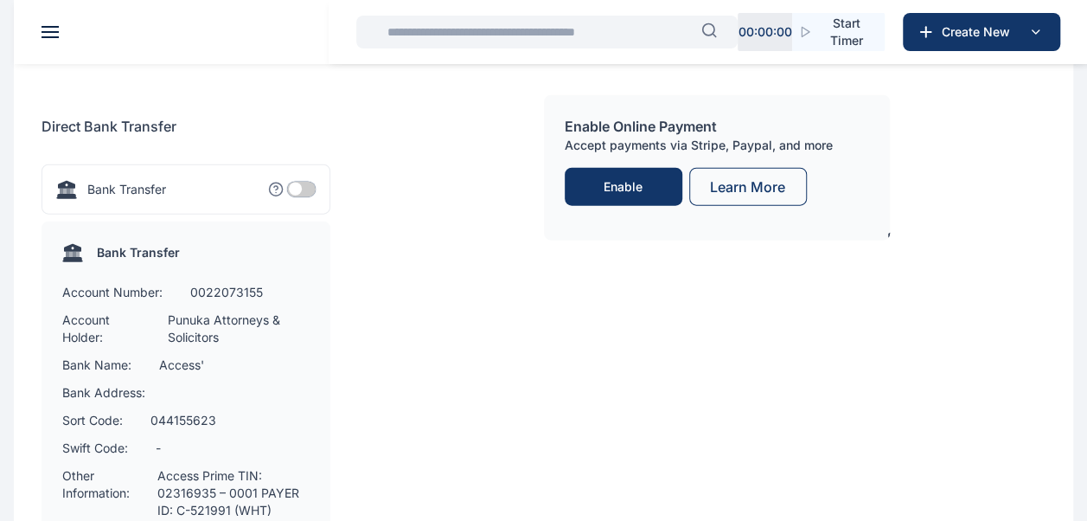
scroll to position [2300, 0]
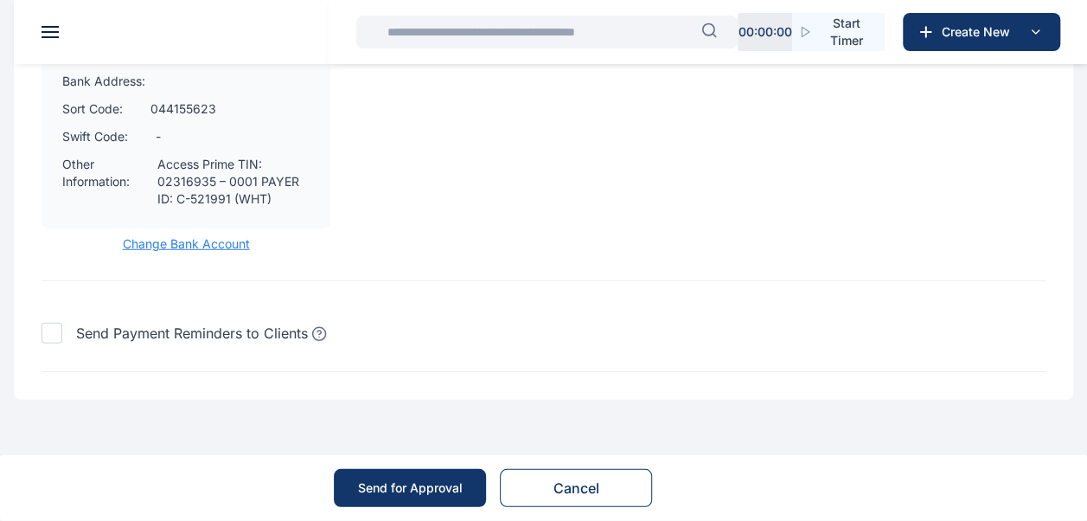
click at [394, 492] on div "Send for Approval" at bounding box center [410, 487] width 105 height 17
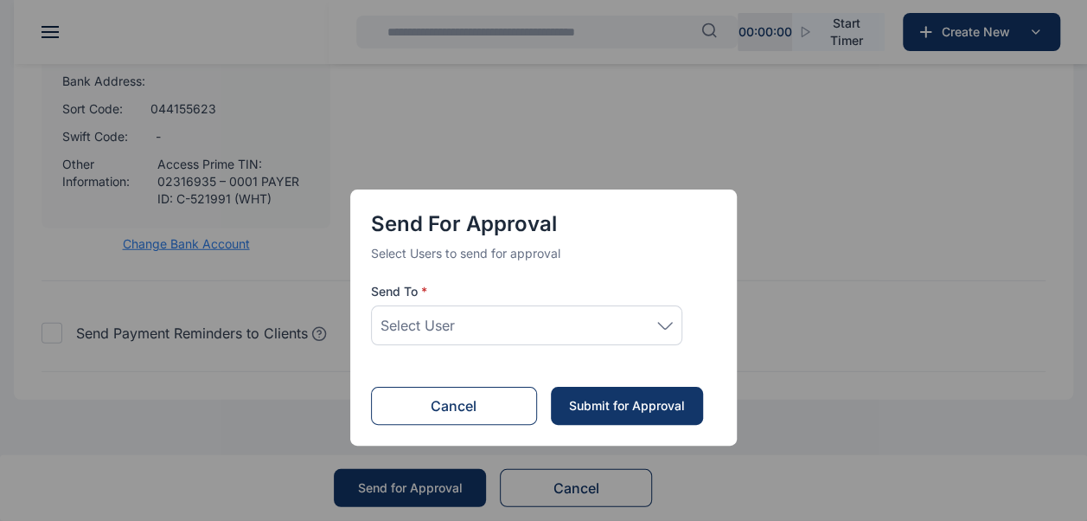
click at [591, 331] on div "Select User" at bounding box center [526, 325] width 292 height 21
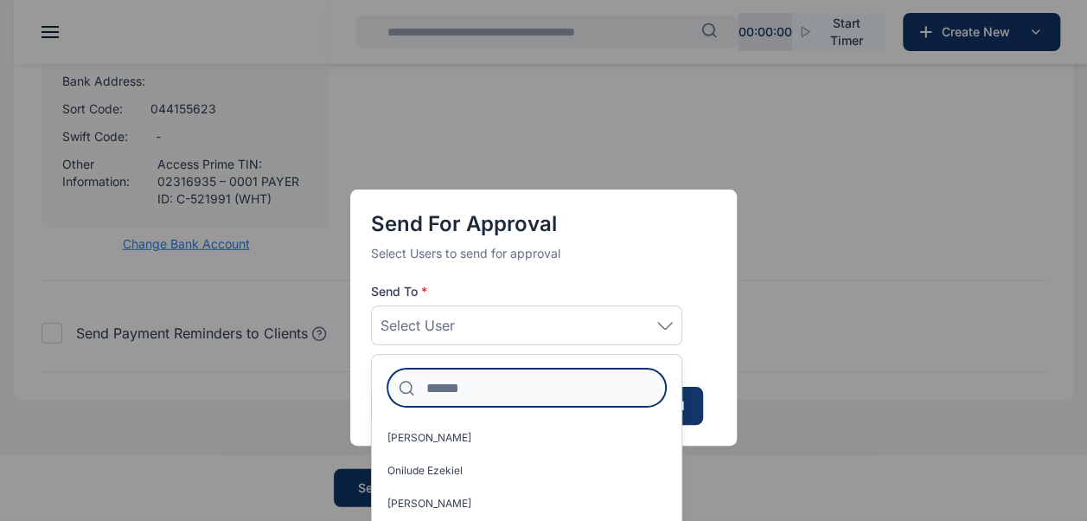
click at [518, 393] on input at bounding box center [526, 387] width 278 height 38
type input "*"
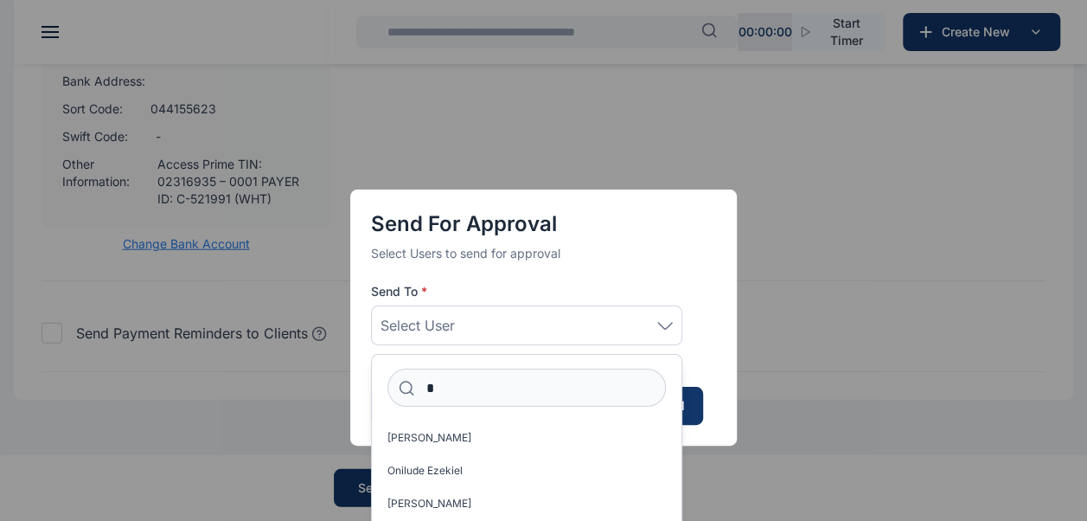
click at [862, 218] on div "Send for Approval Select Users to send for approval Send To * Select User * Jos…" at bounding box center [543, 260] width 1087 height 521
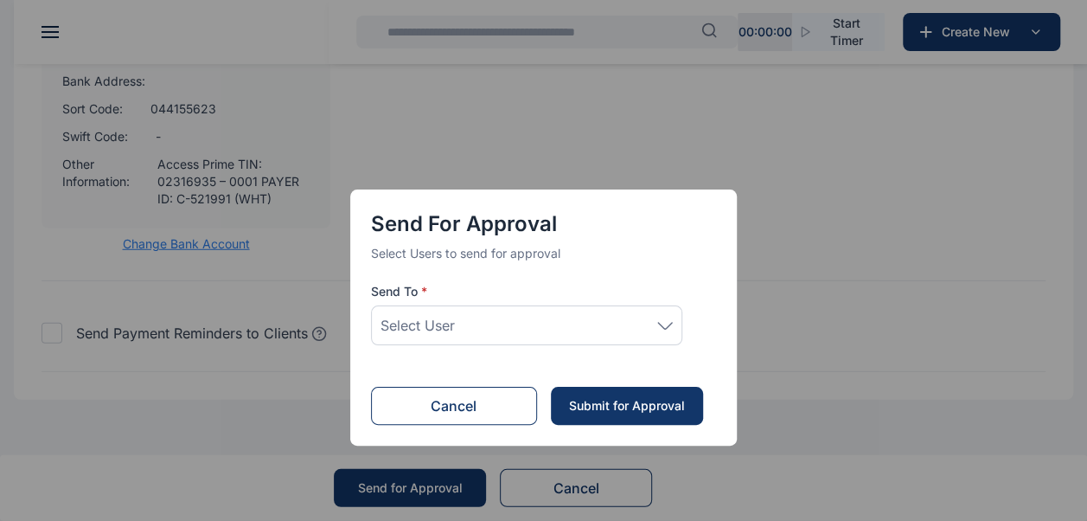
click at [426, 404] on button "Cancel" at bounding box center [454, 405] width 166 height 38
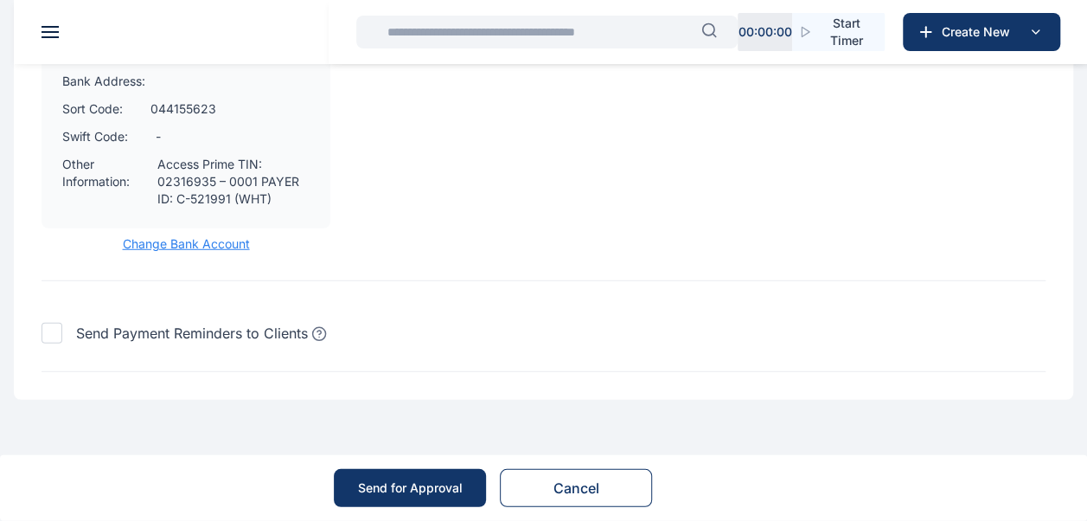
click at [441, 502] on button "Send for Approval" at bounding box center [410, 488] width 152 height 38
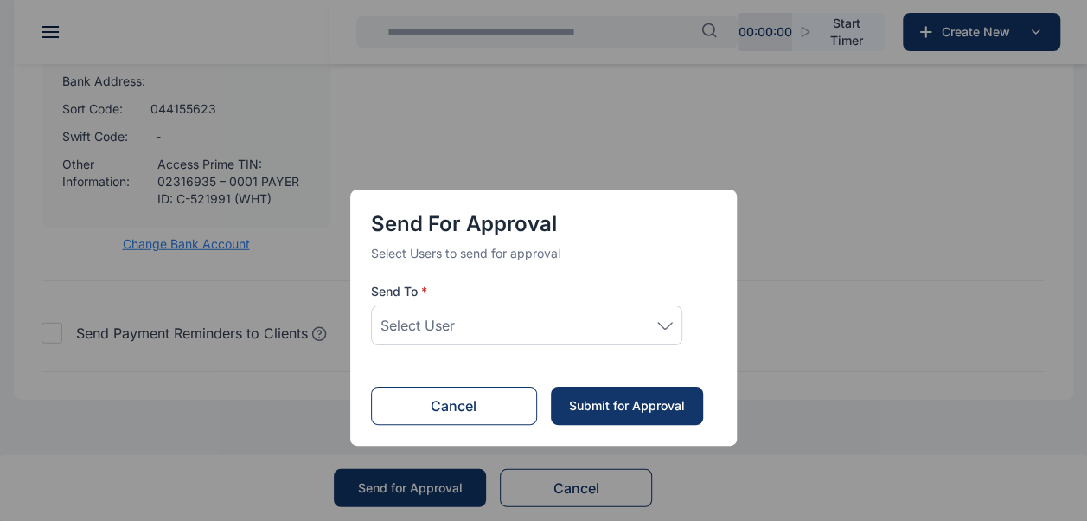
click at [505, 323] on div "Select User" at bounding box center [526, 325] width 292 height 21
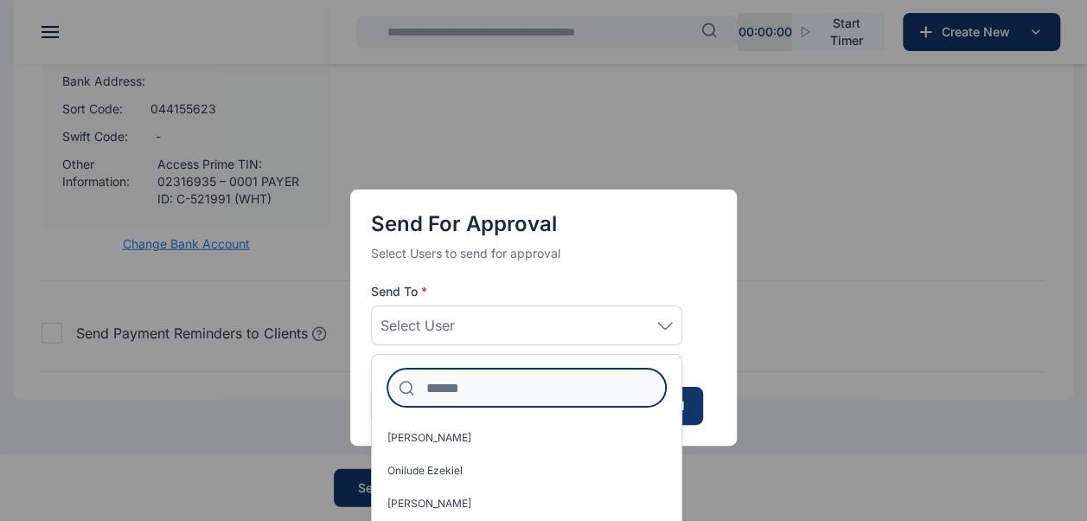
click at [476, 380] on input at bounding box center [526, 387] width 278 height 38
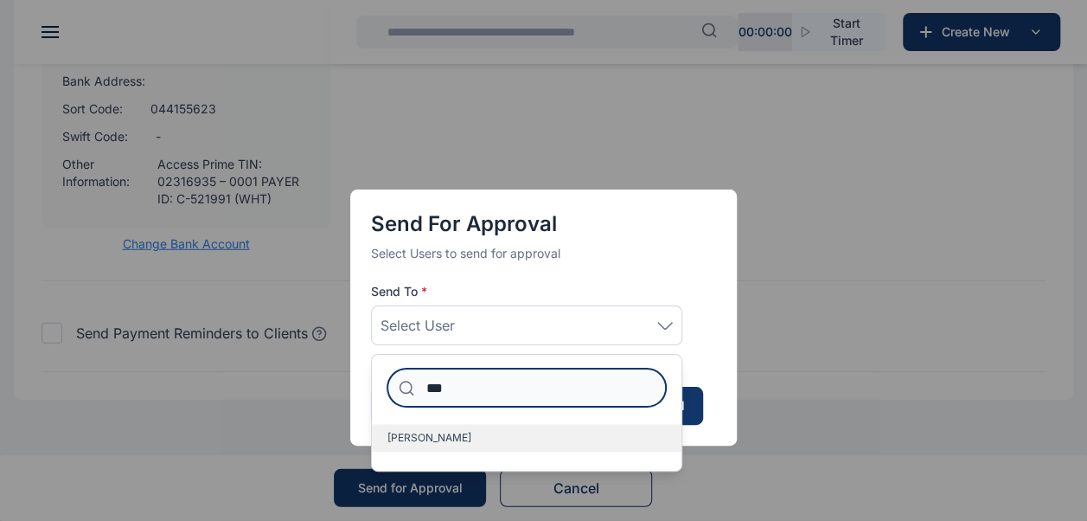
type input "***"
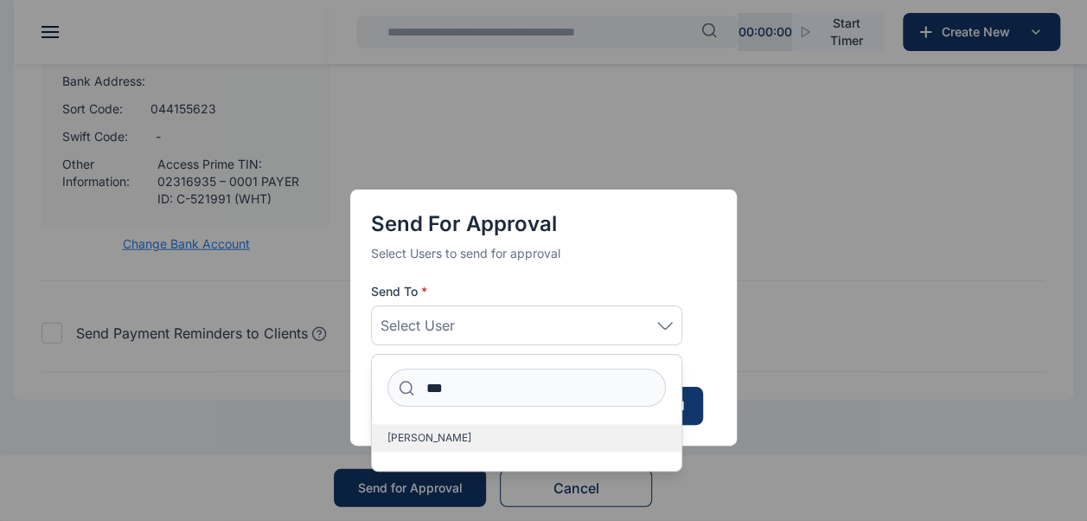
click at [441, 440] on span "Idigbe Elizabeth" at bounding box center [429, 438] width 84 height 14
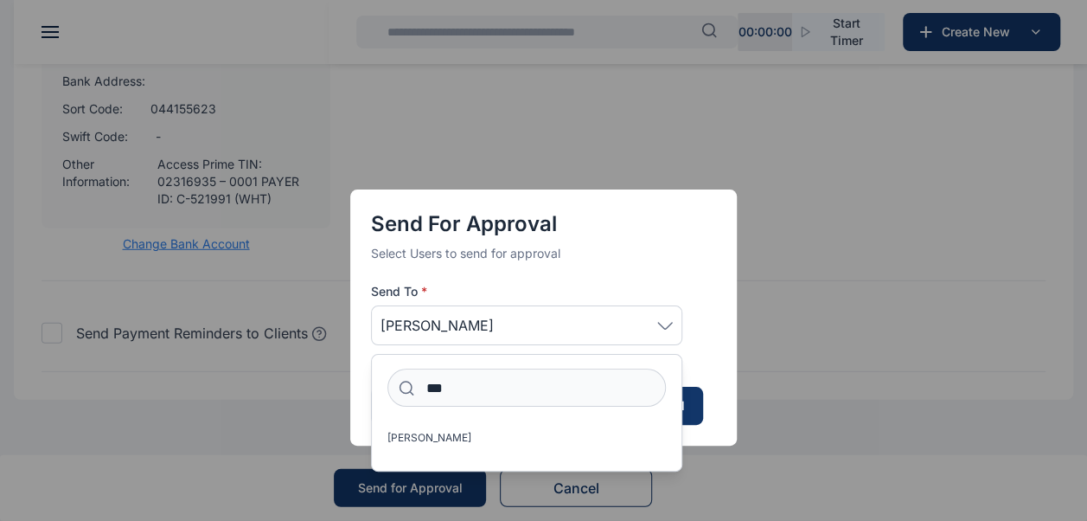
click at [711, 332] on div "Send for Approval Select Users to send for approval Send To * Idigbe Elizabeth …" at bounding box center [543, 317] width 386 height 256
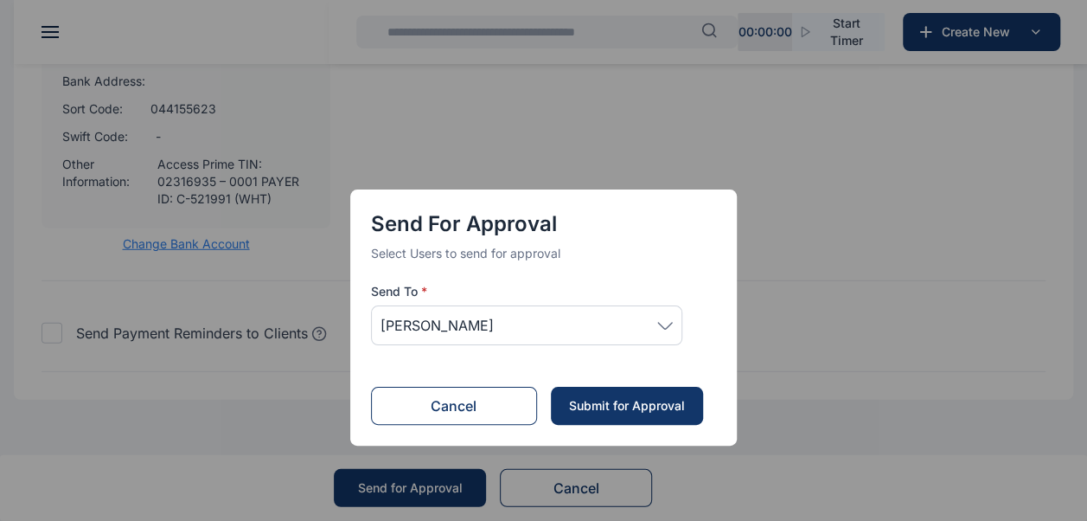
click at [675, 413] on button "Submit for Approval" at bounding box center [627, 405] width 152 height 38
